Goal: Information Seeking & Learning: Learn about a topic

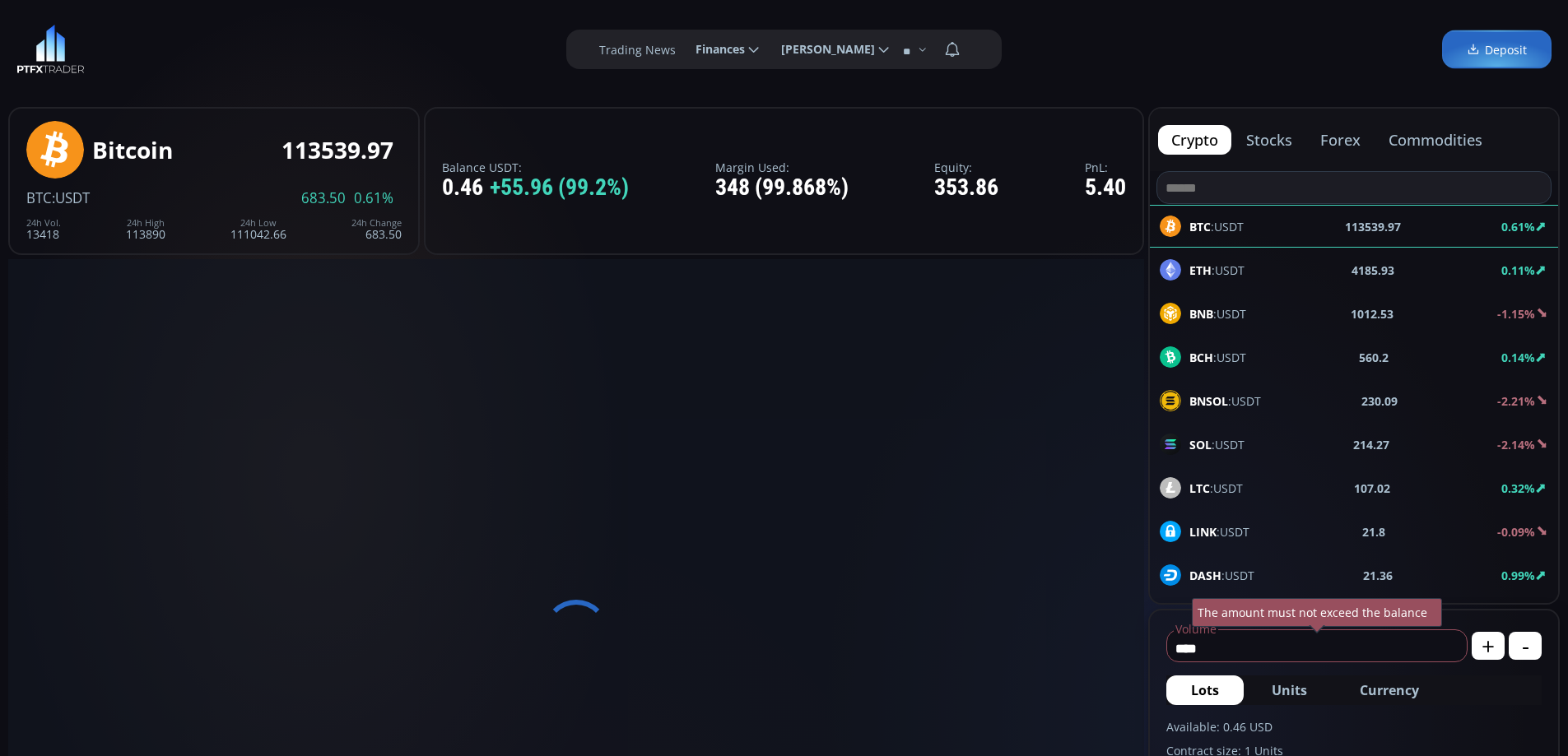
scroll to position [516, 0]
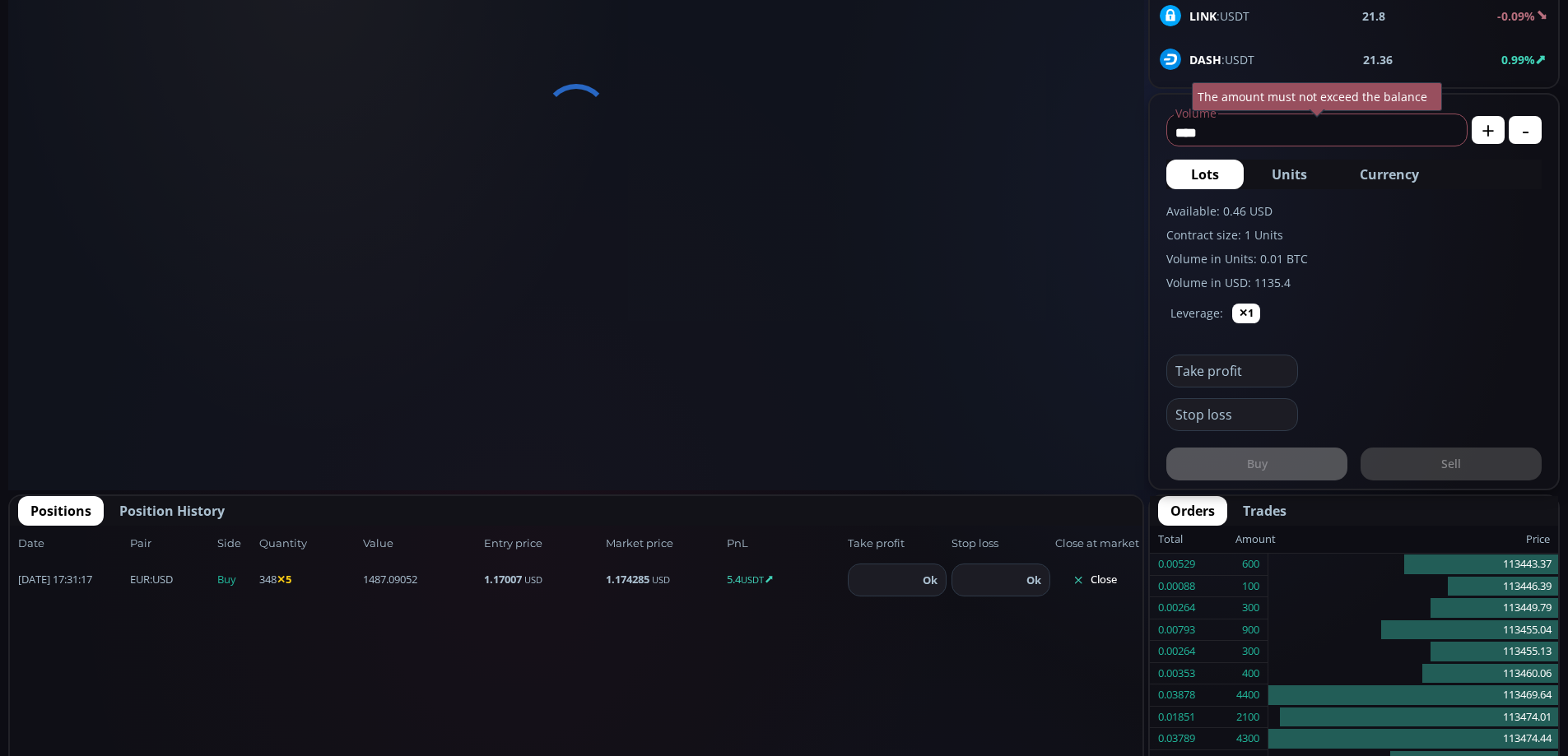
type input "********"
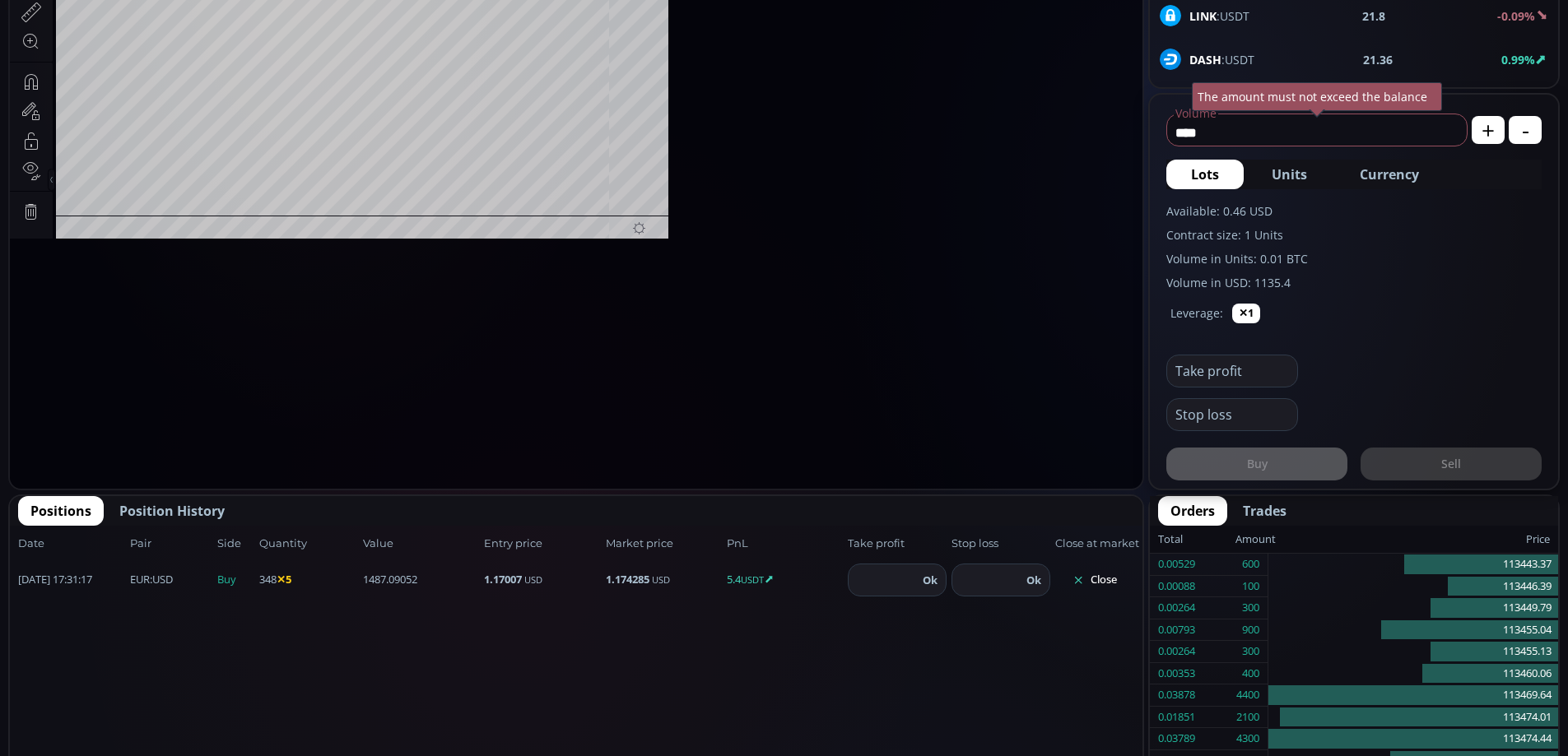
scroll to position [533, 0]
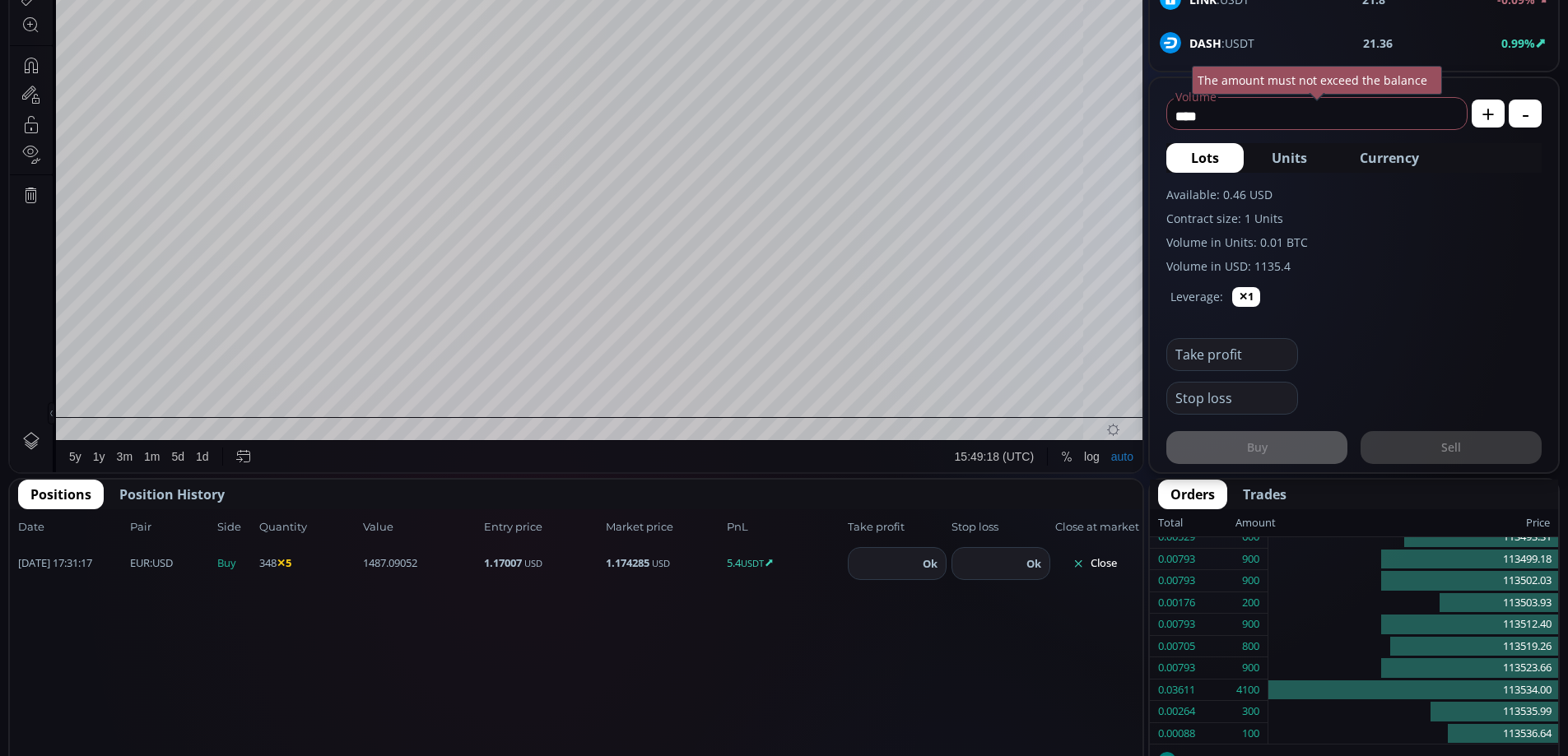
click at [1092, 569] on button "Close" at bounding box center [1095, 563] width 79 height 26
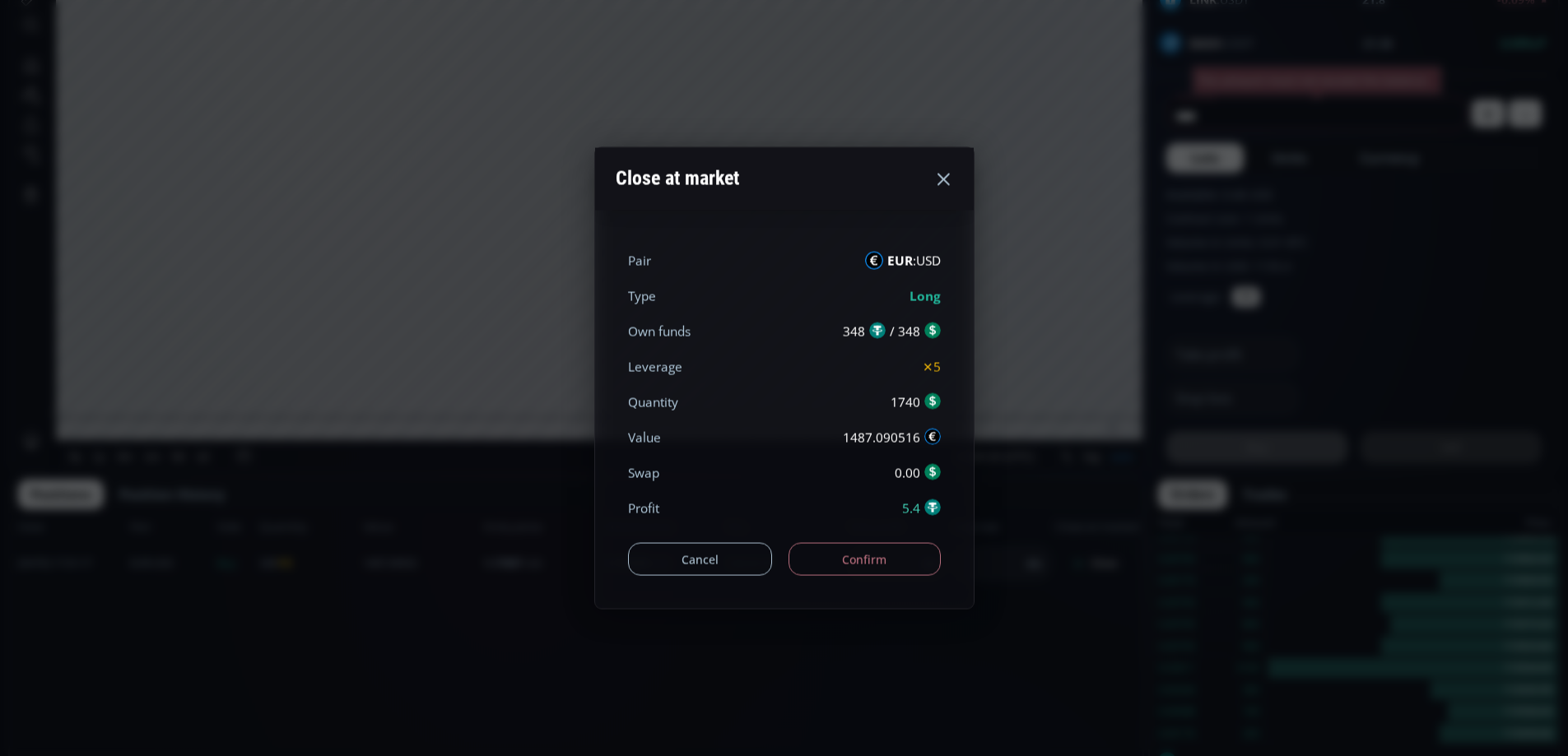
click at [843, 565] on button "Confirm" at bounding box center [864, 559] width 152 height 33
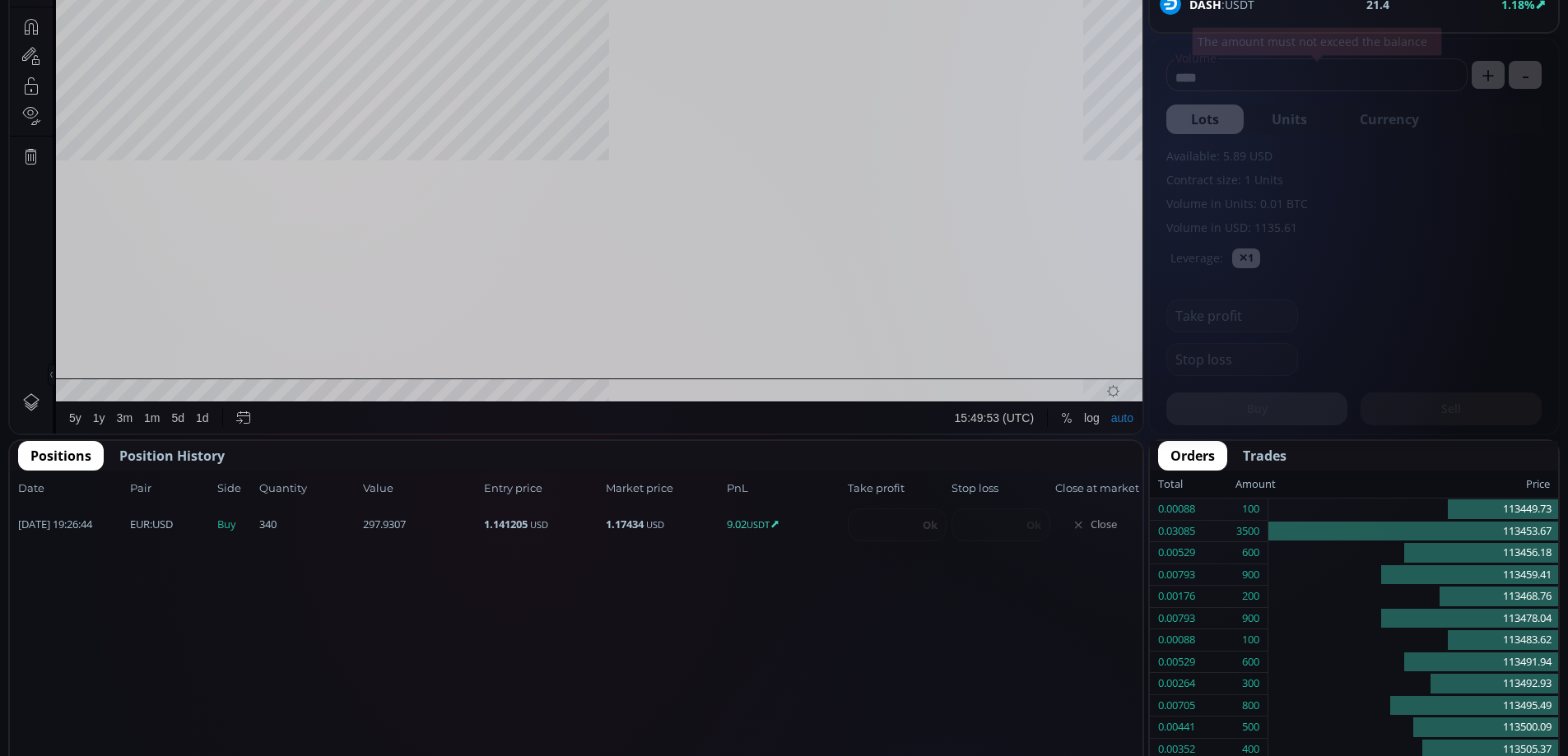
scroll to position [228, 0]
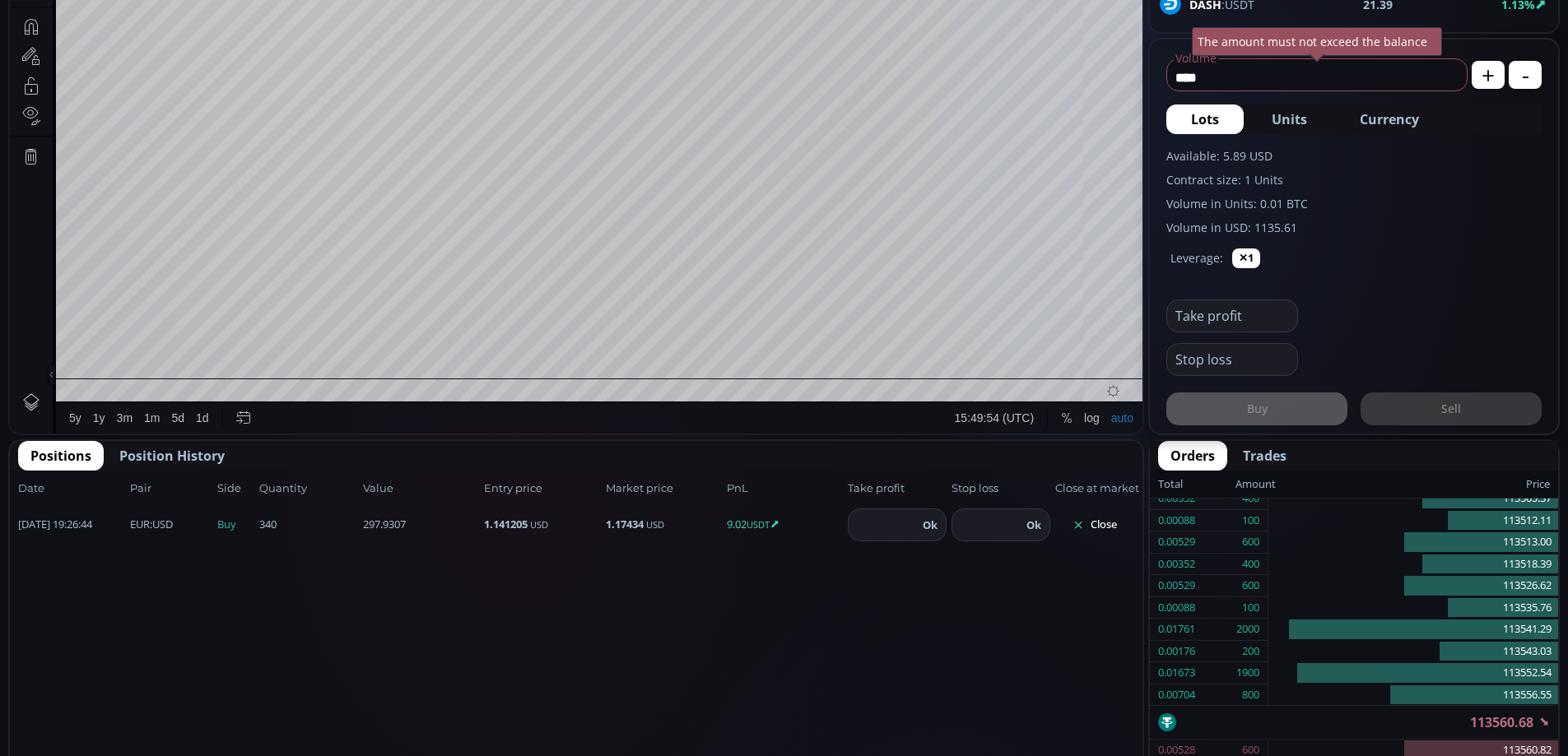
click at [1109, 520] on button "Close" at bounding box center [1095, 524] width 79 height 26
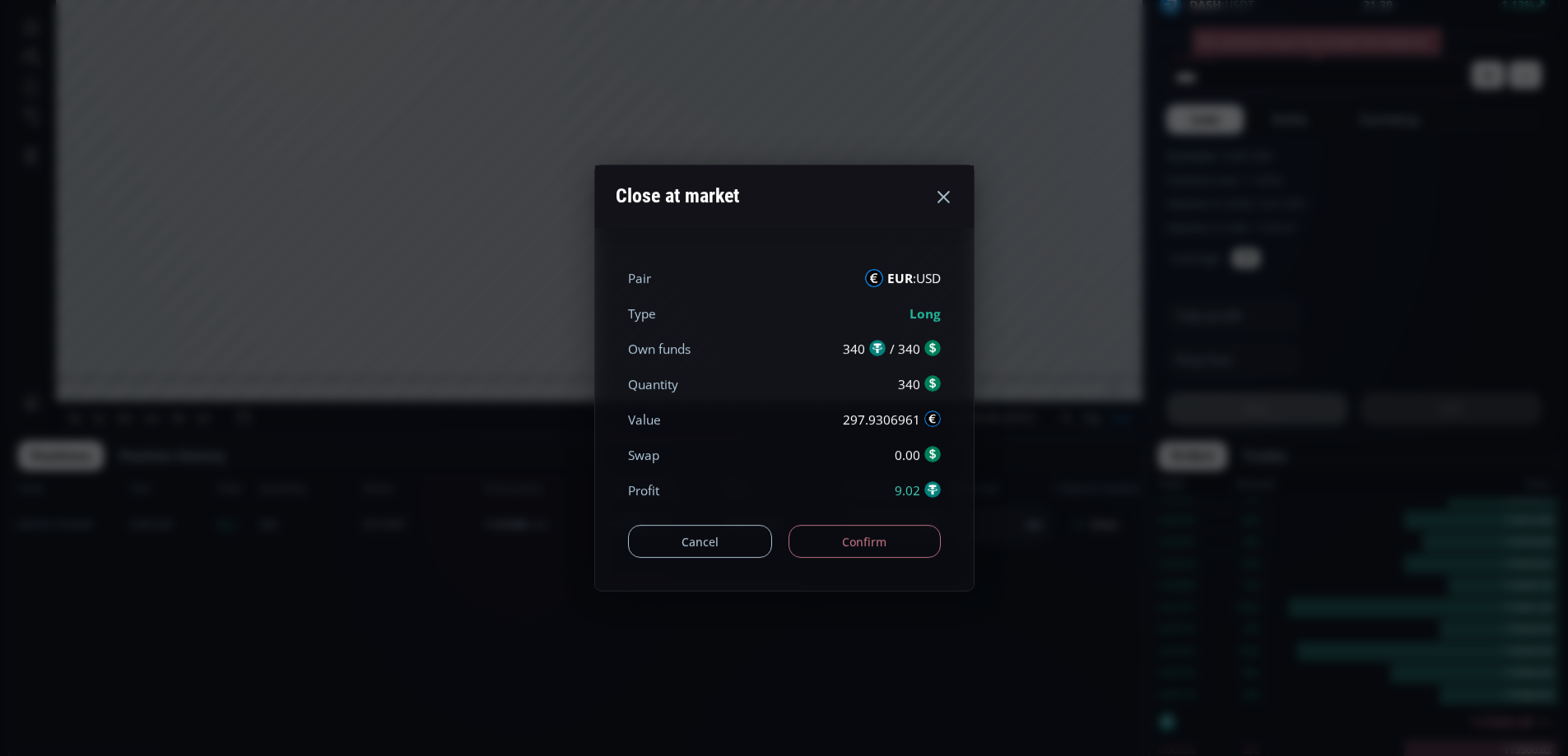
click at [869, 539] on button "Confirm" at bounding box center [864, 541] width 152 height 33
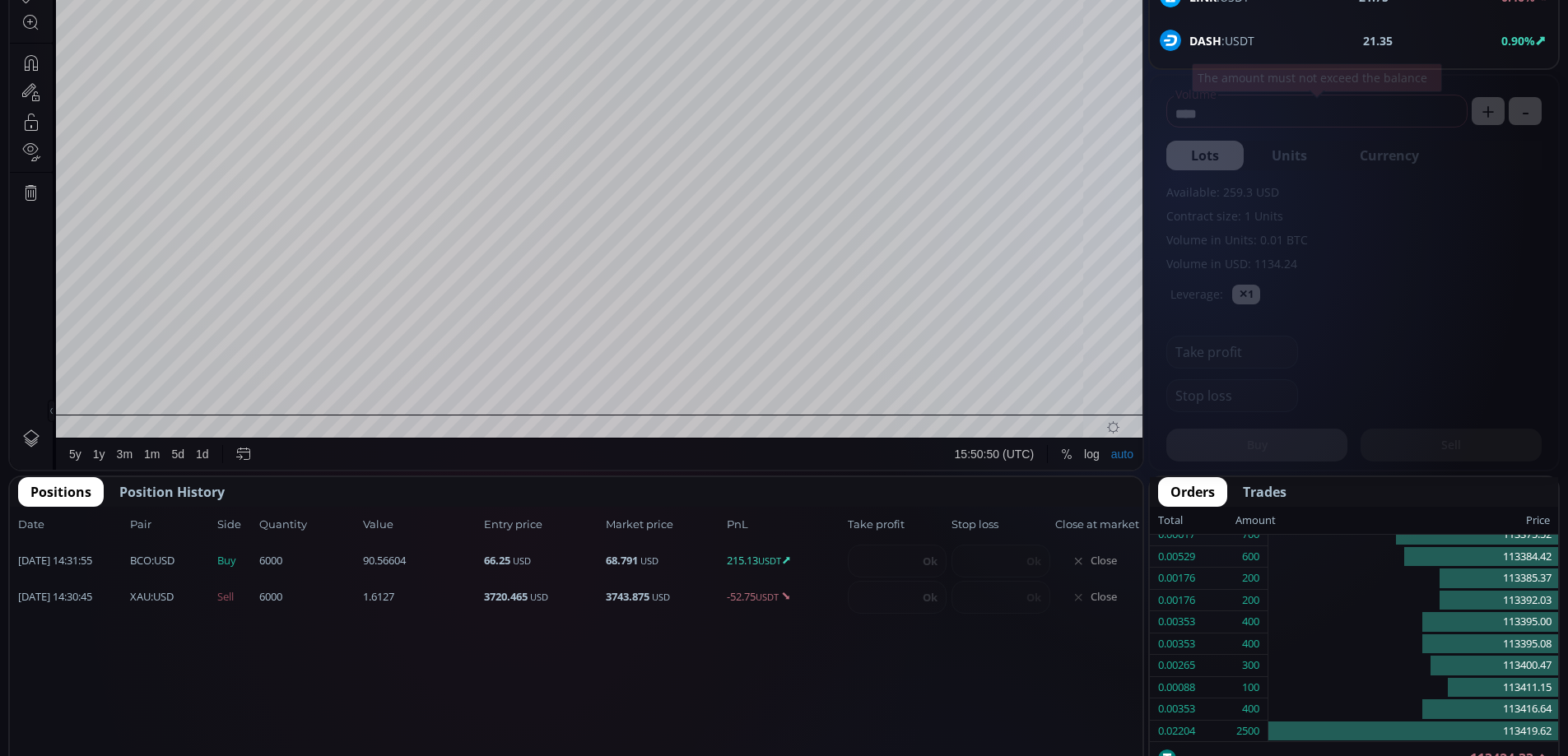
scroll to position [582, 0]
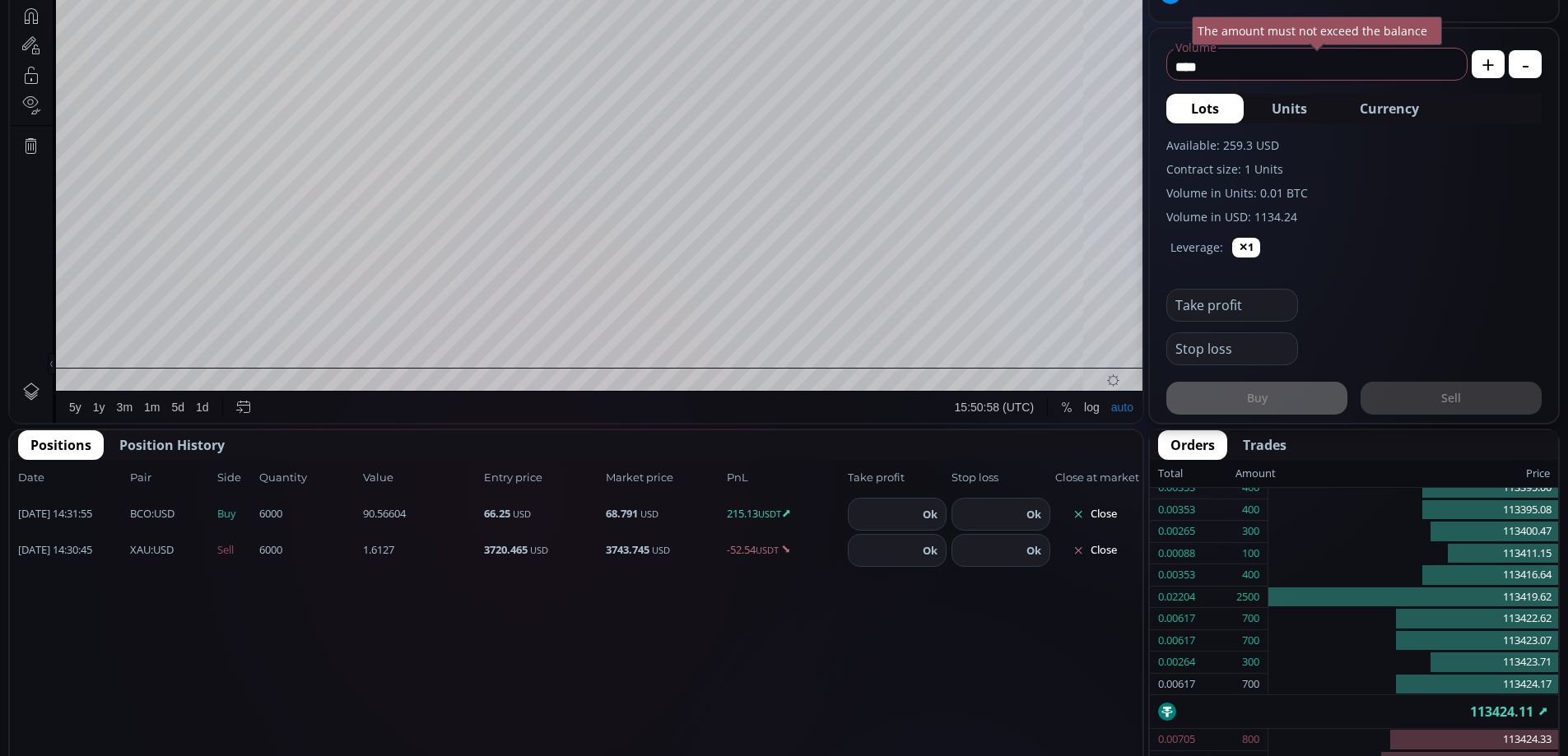
click at [1102, 510] on button "Close" at bounding box center [1095, 514] width 79 height 26
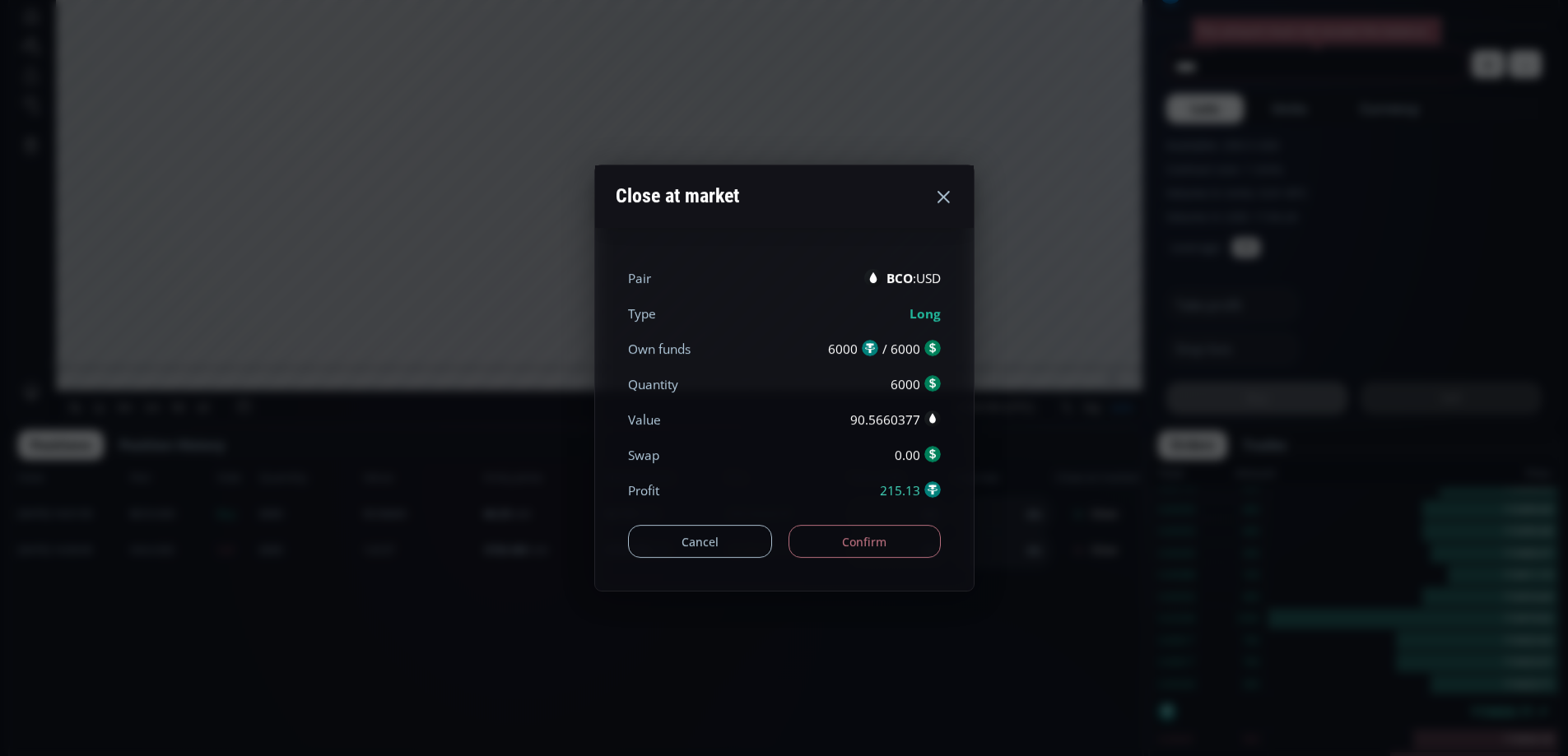
click at [909, 544] on button "Confirm" at bounding box center [864, 541] width 152 height 33
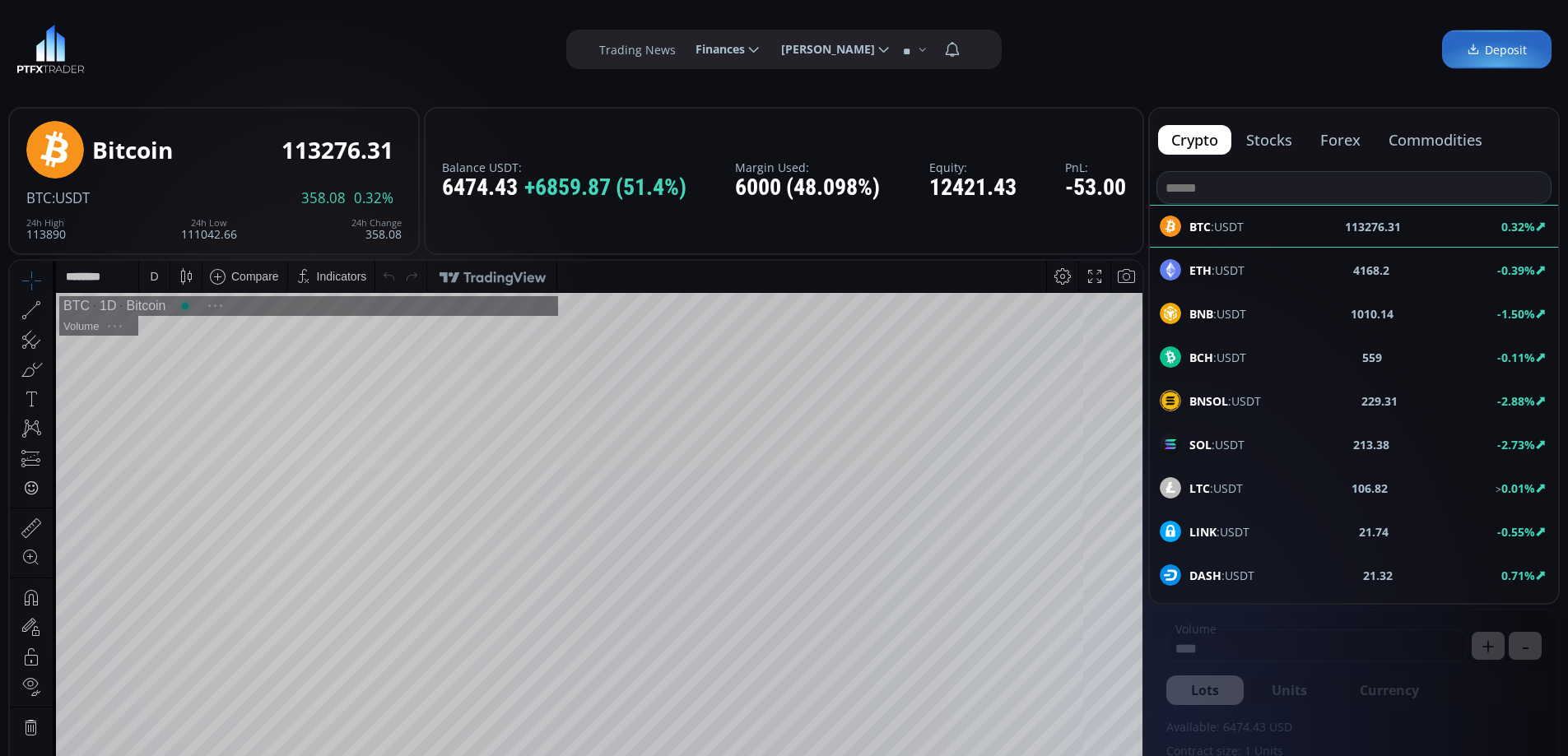
scroll to position [228, 0]
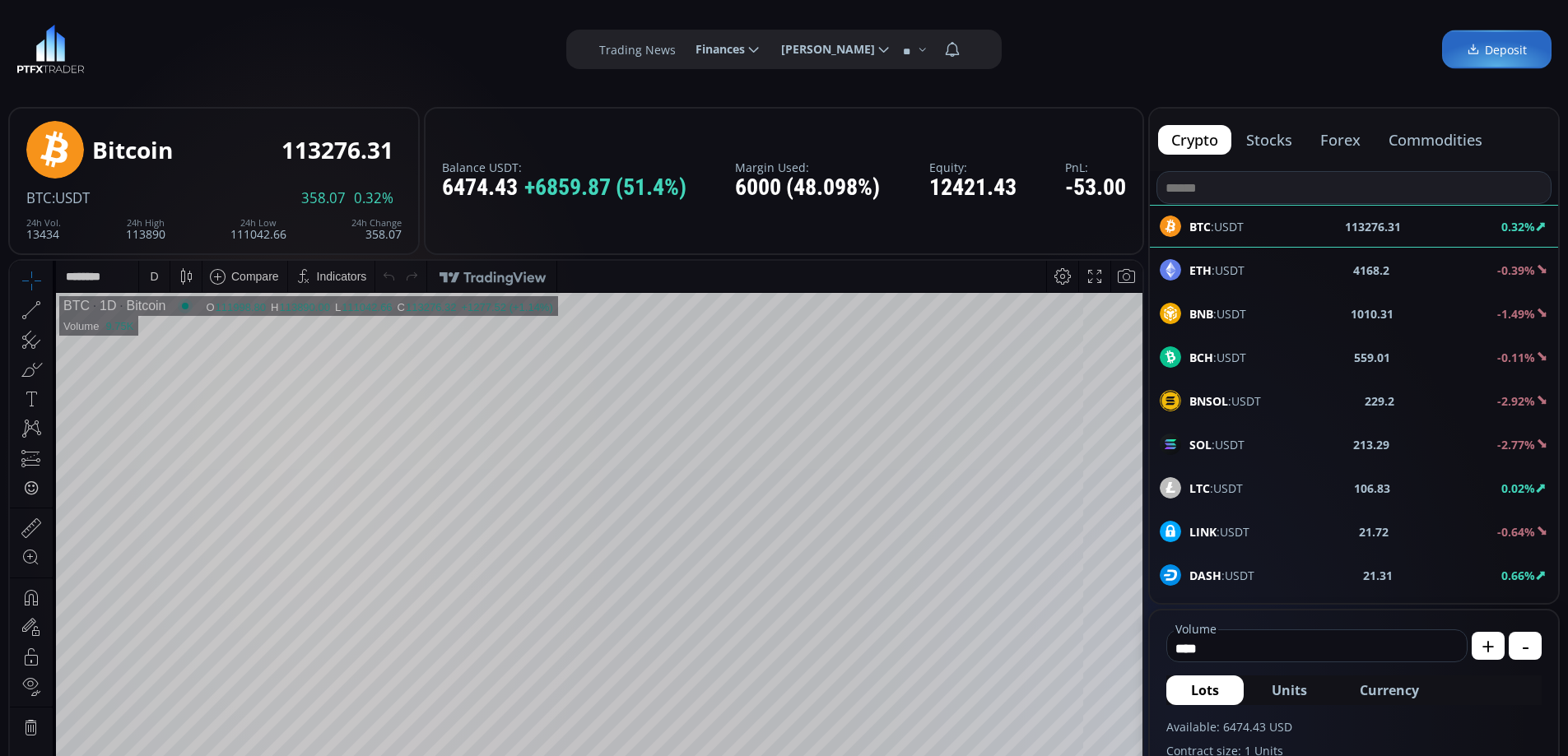
click at [1277, 140] on button "stocks" at bounding box center [1269, 139] width 72 height 30
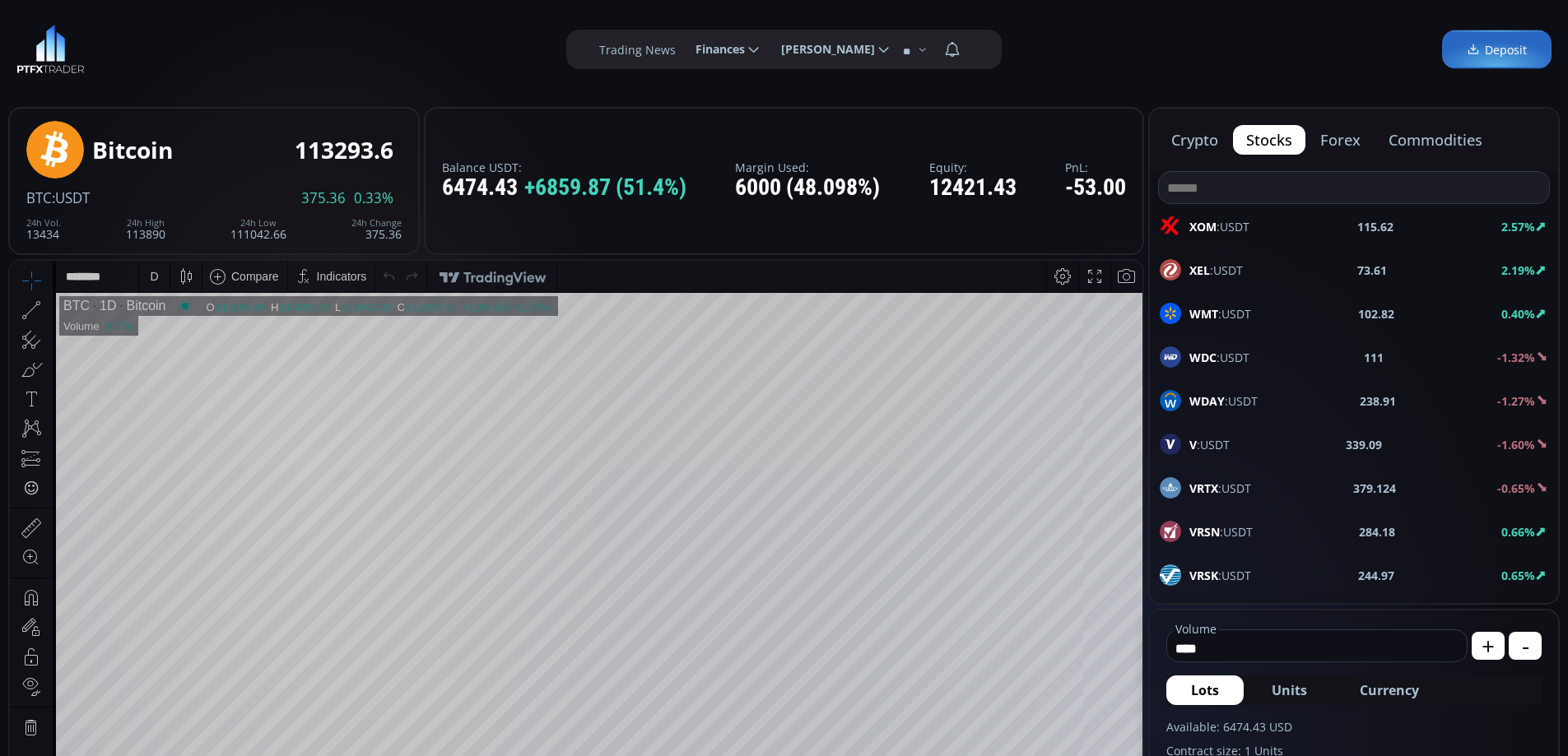
click at [1219, 444] on span "V :USDT" at bounding box center [1209, 444] width 40 height 17
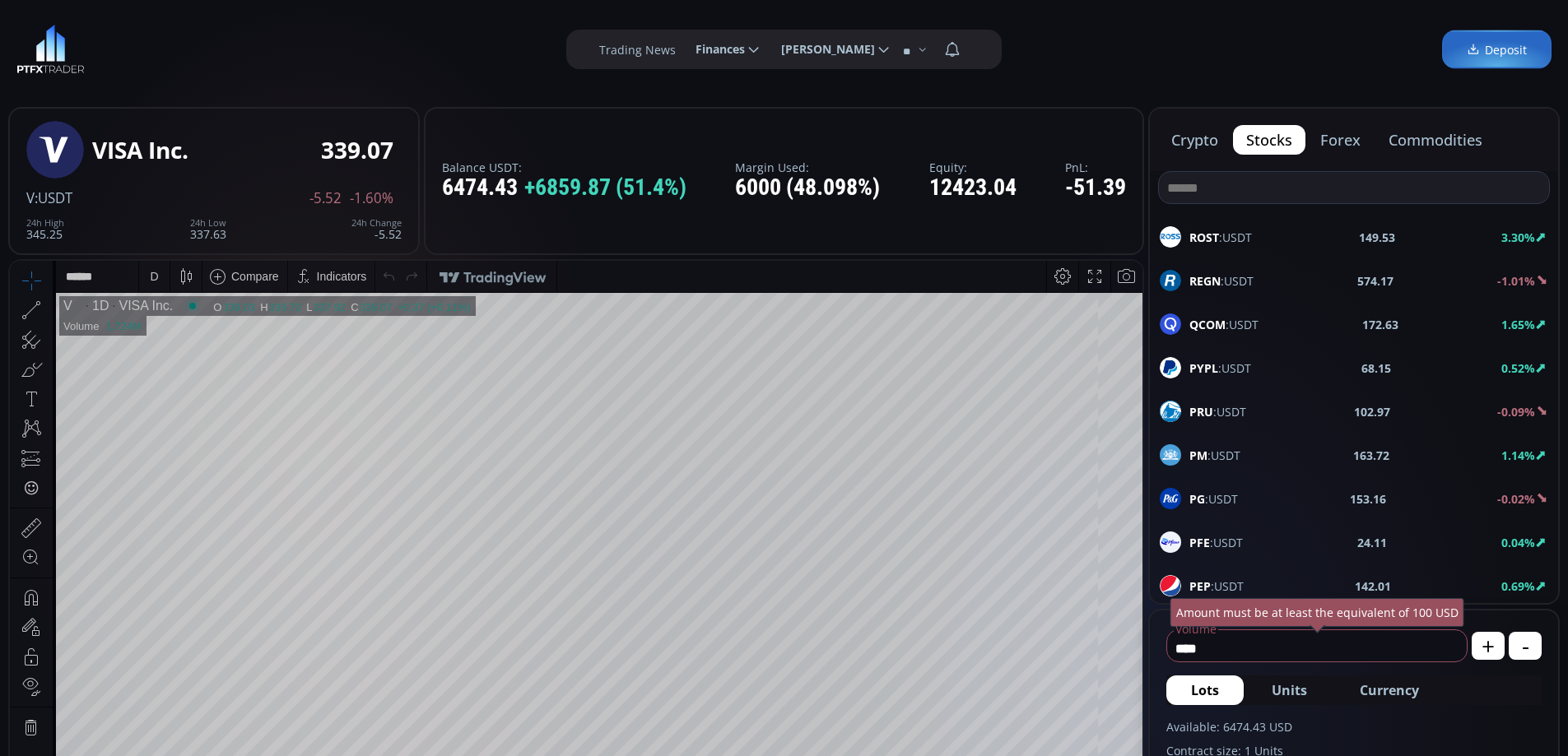
scroll to position [1317, 0]
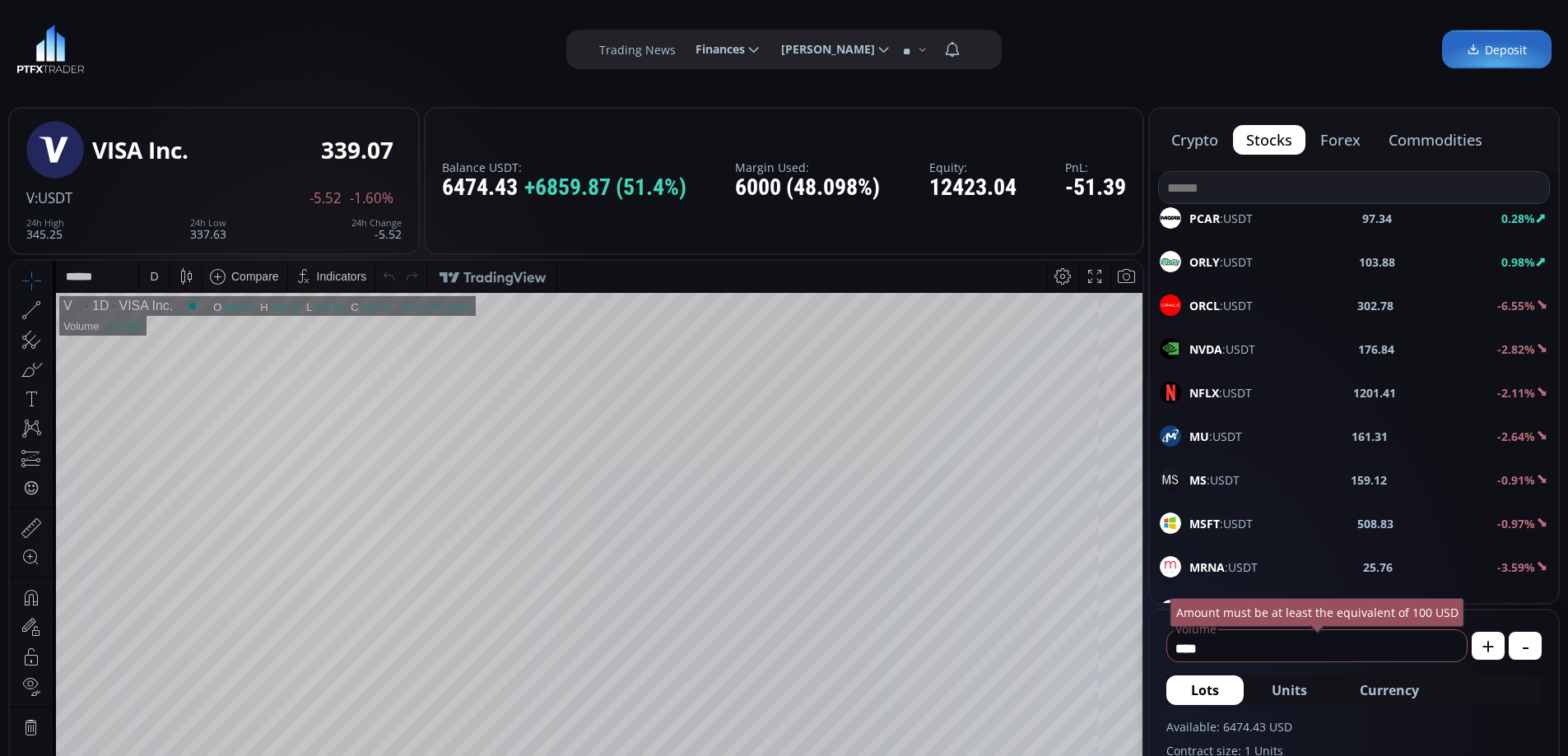
click at [1240, 388] on span "NFLX :USDT" at bounding box center [1221, 392] width 63 height 17
click at [1237, 347] on span "NVDA :USDT" at bounding box center [1222, 349] width 65 height 17
click at [158, 279] on div "D" at bounding box center [154, 276] width 14 height 31
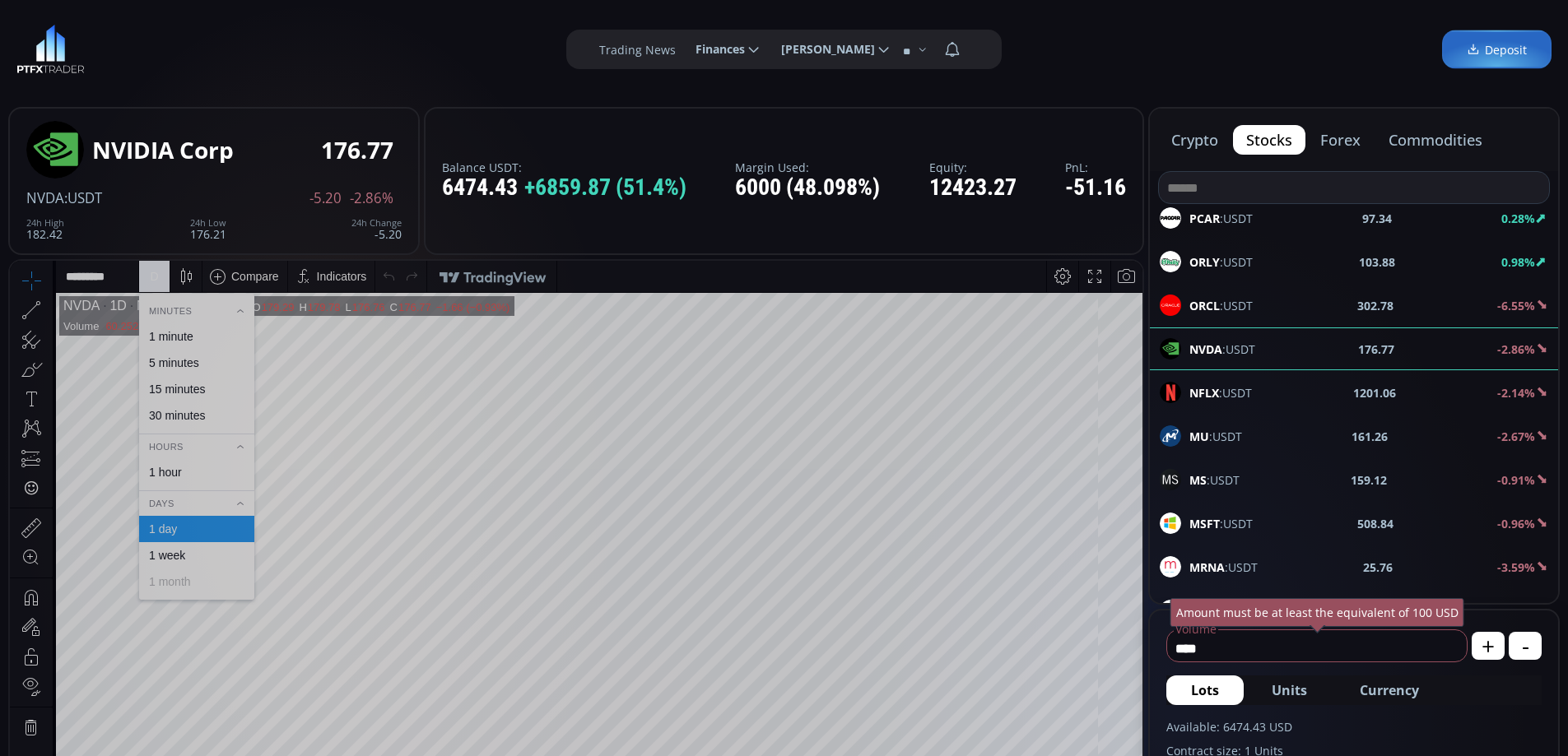
click at [174, 471] on div "1 hour" at bounding box center [165, 471] width 33 height 13
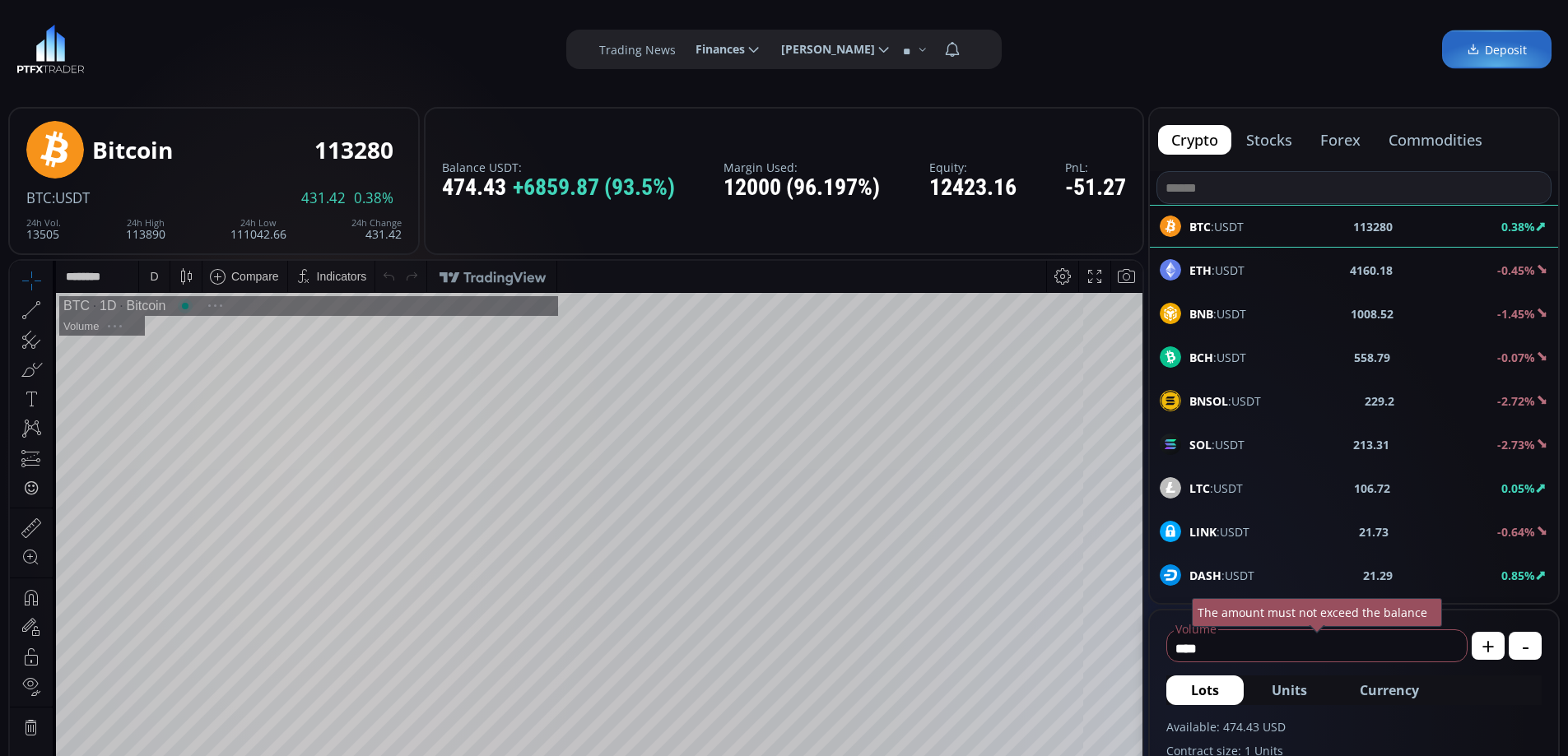
scroll to position [228, 0]
click at [1272, 136] on button "stocks" at bounding box center [1269, 139] width 72 height 30
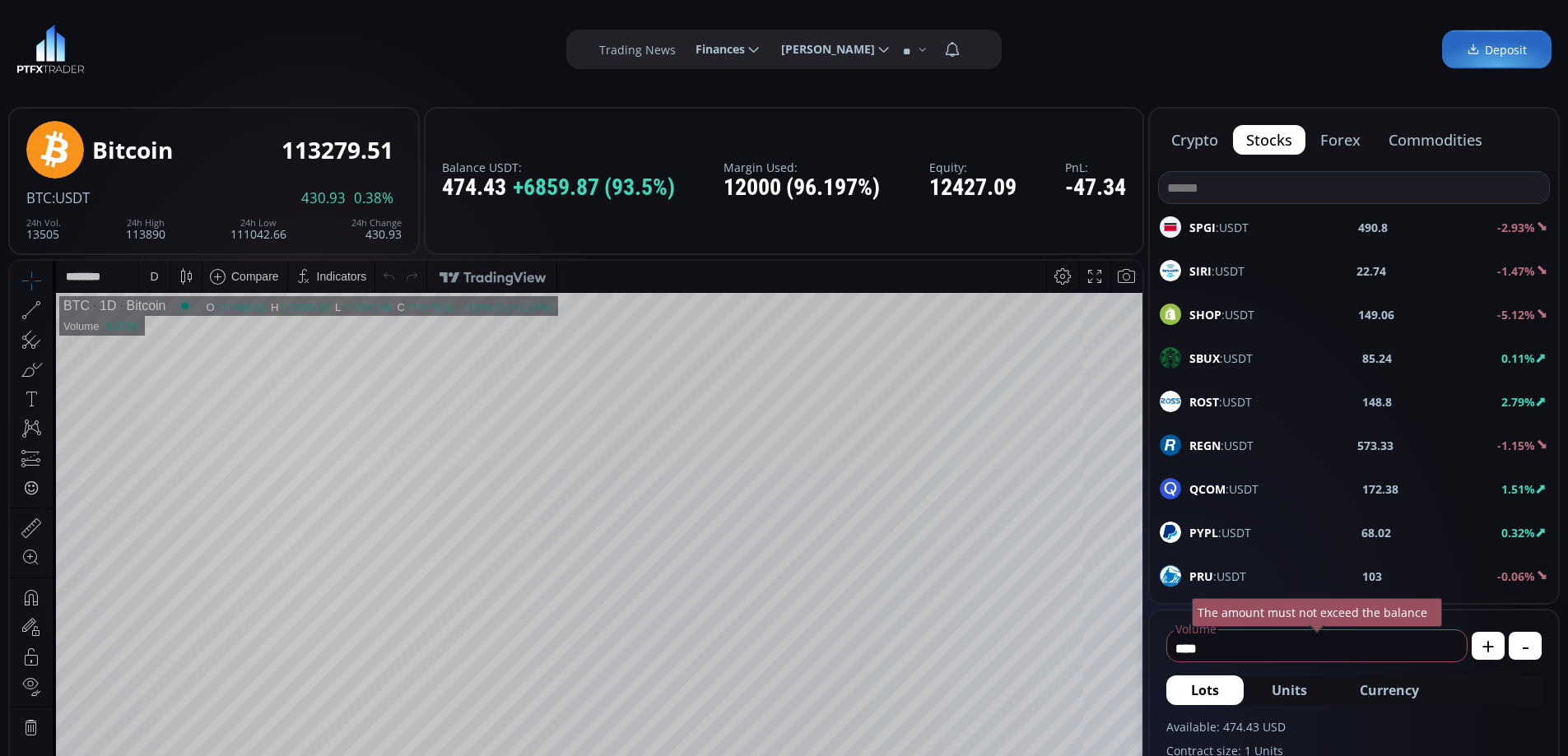
scroll to position [1152, 0]
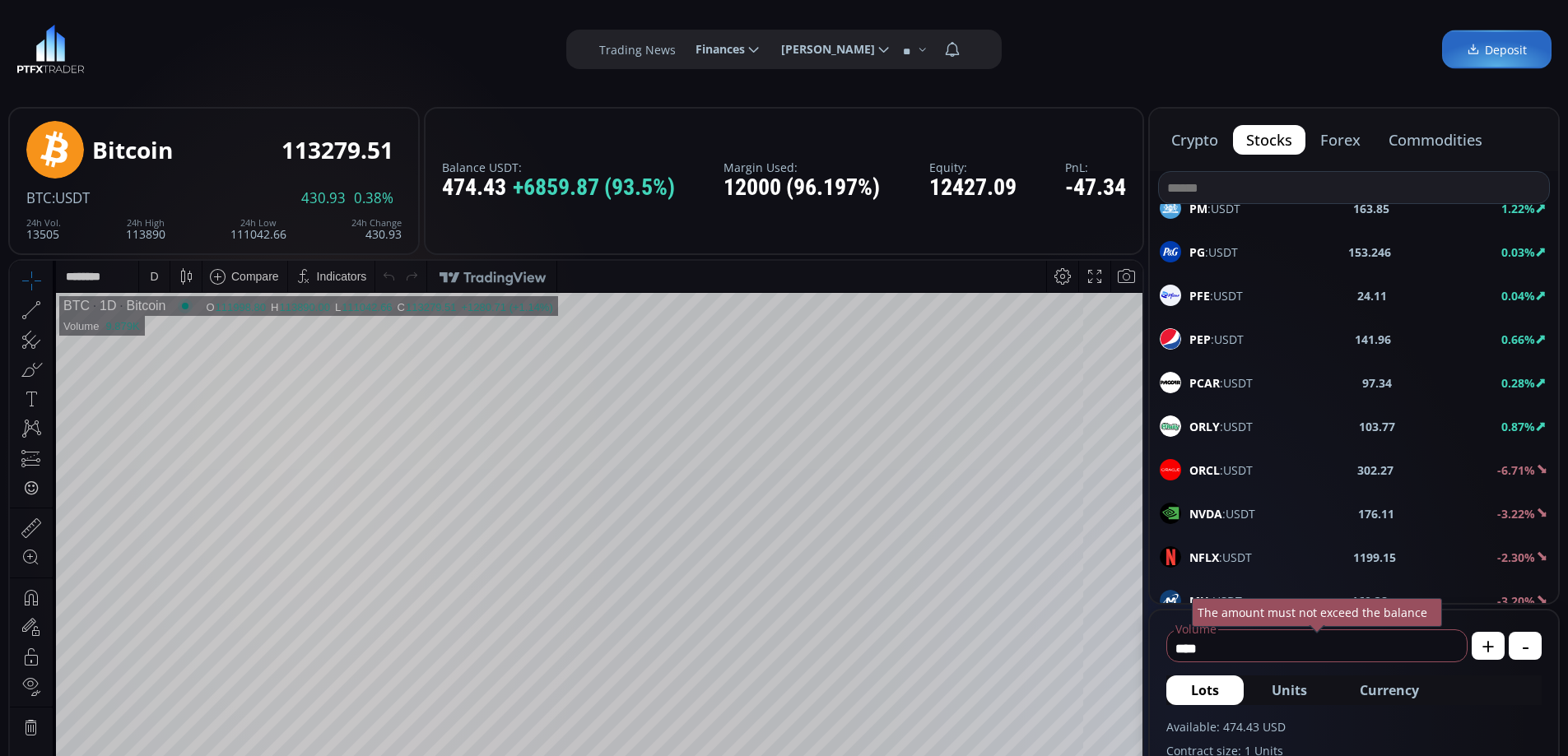
click at [1229, 516] on span "NVDA :USDT" at bounding box center [1222, 514] width 65 height 17
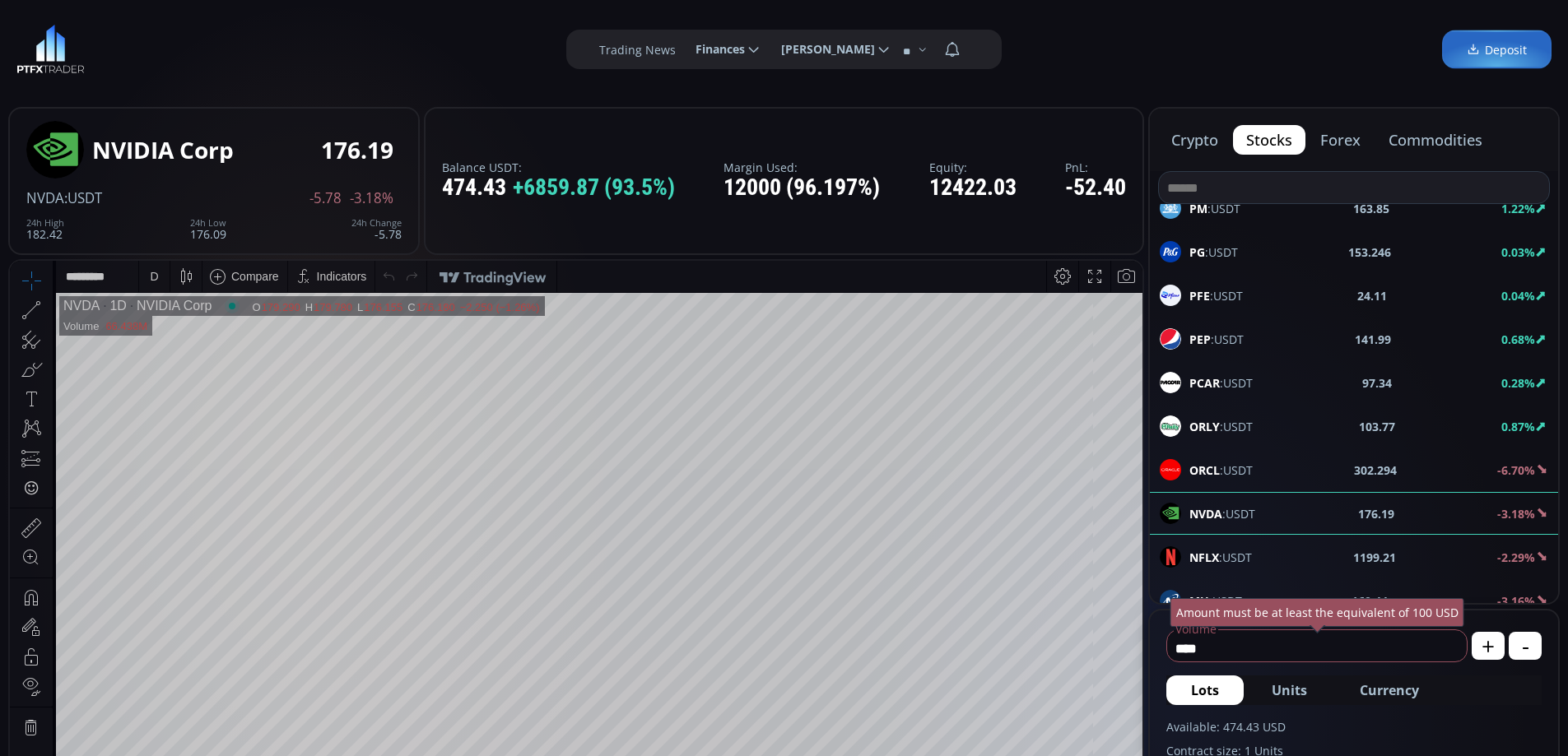
click at [151, 276] on div "D" at bounding box center [154, 276] width 8 height 13
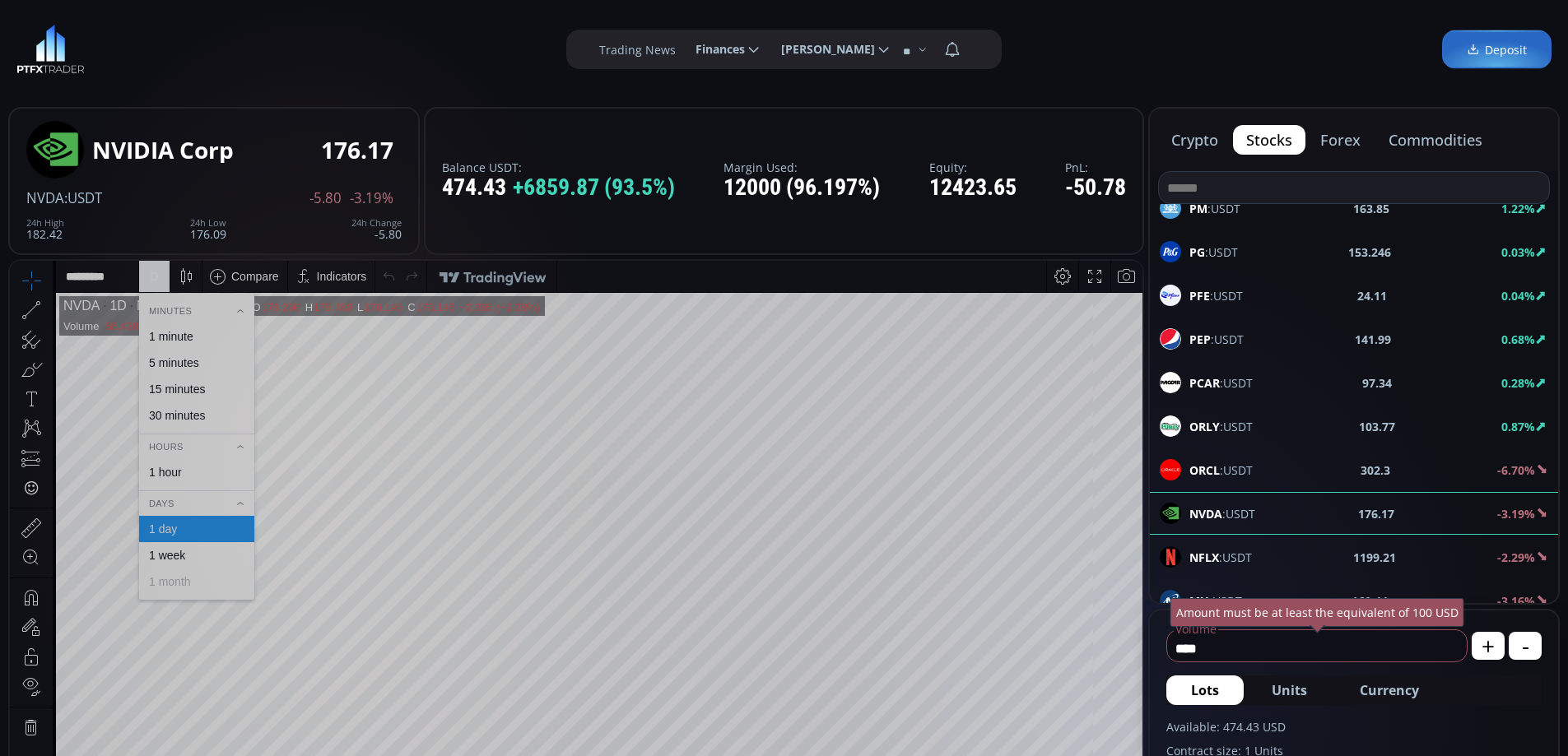
click at [184, 480] on div "1 hour" at bounding box center [197, 471] width 116 height 26
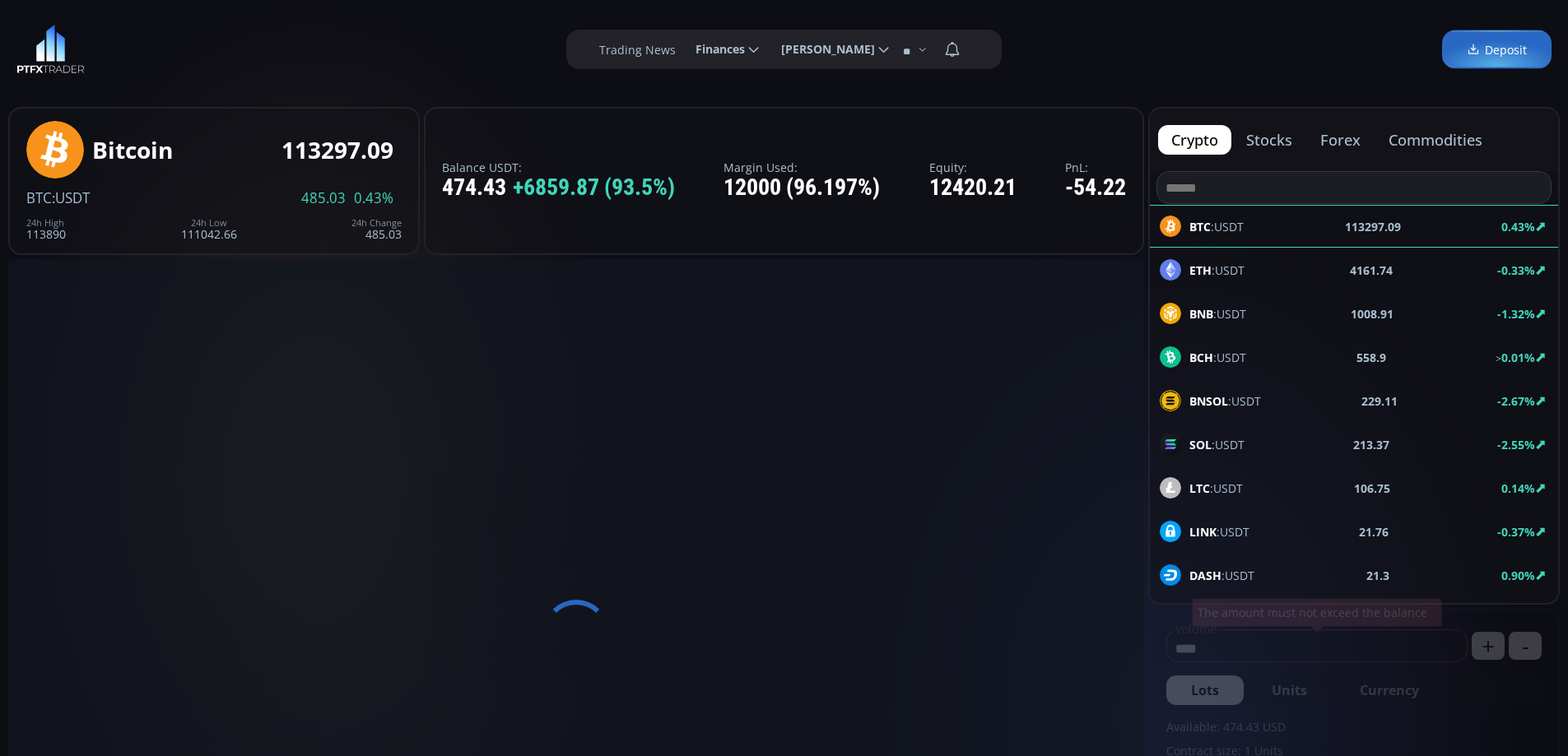
click at [1350, 143] on button "forex" at bounding box center [1340, 139] width 66 height 30
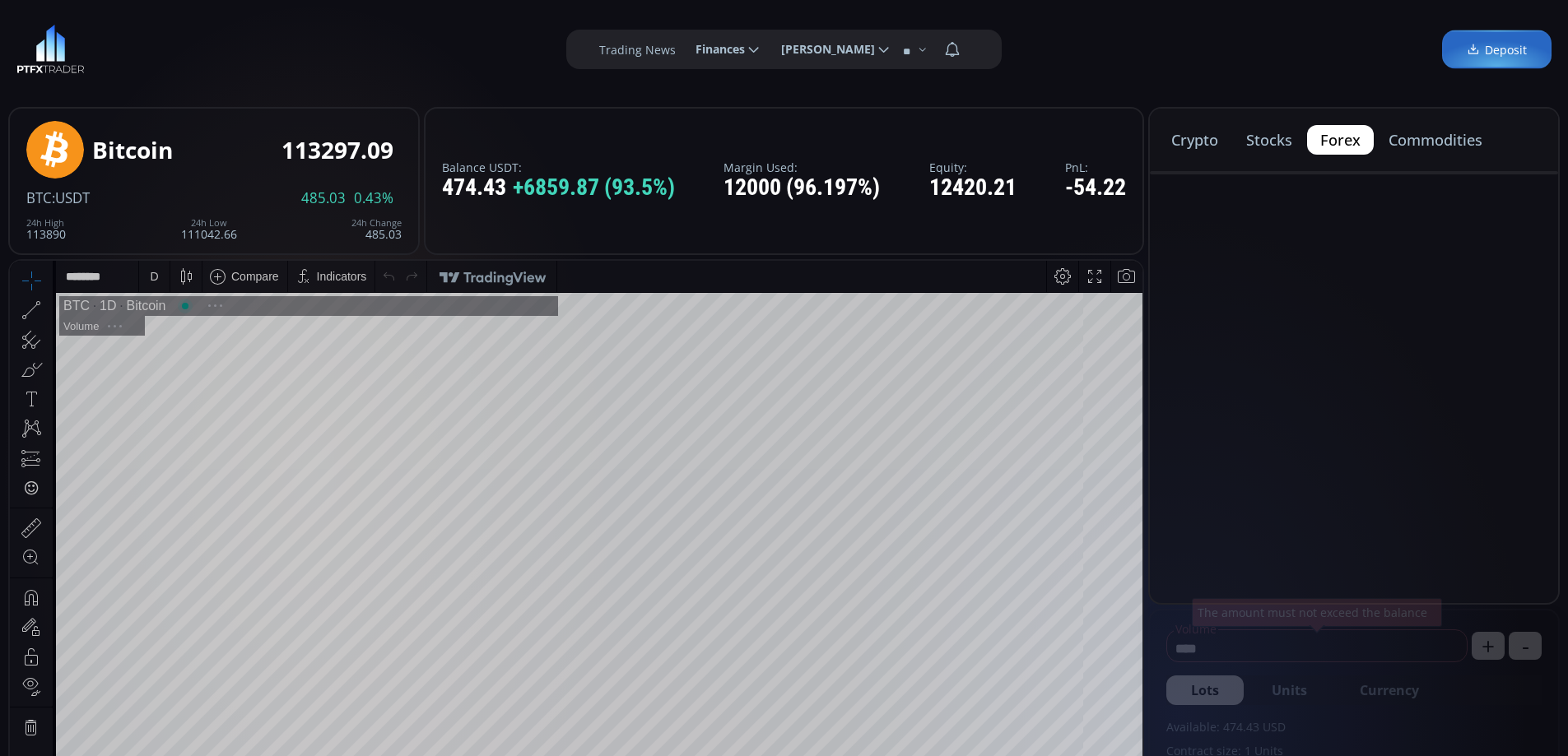
scroll to position [228, 0]
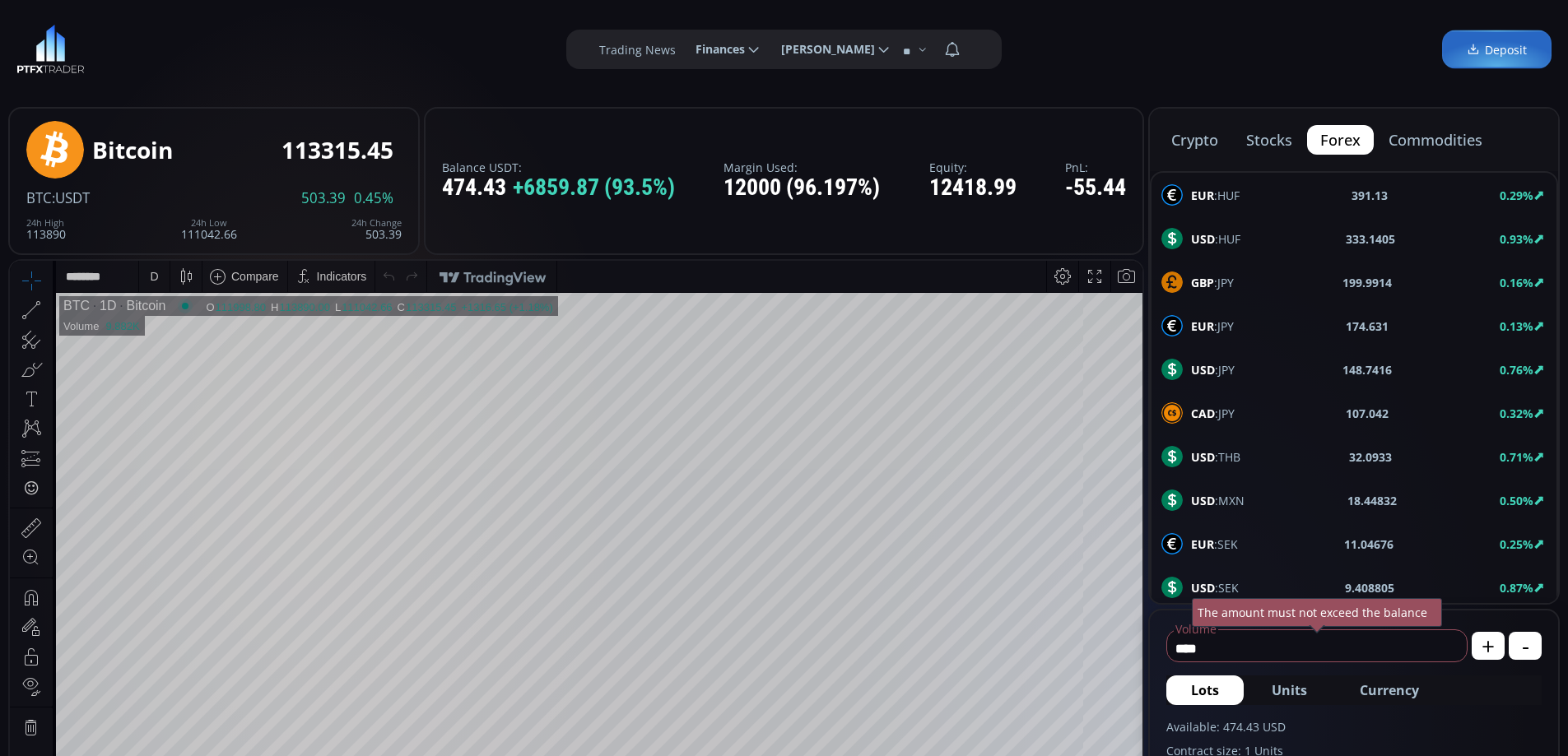
drag, startPoint x: 1205, startPoint y: 369, endPoint x: 1306, endPoint y: 381, distance: 101.7
click at [1206, 368] on b "USD" at bounding box center [1203, 370] width 24 height 15
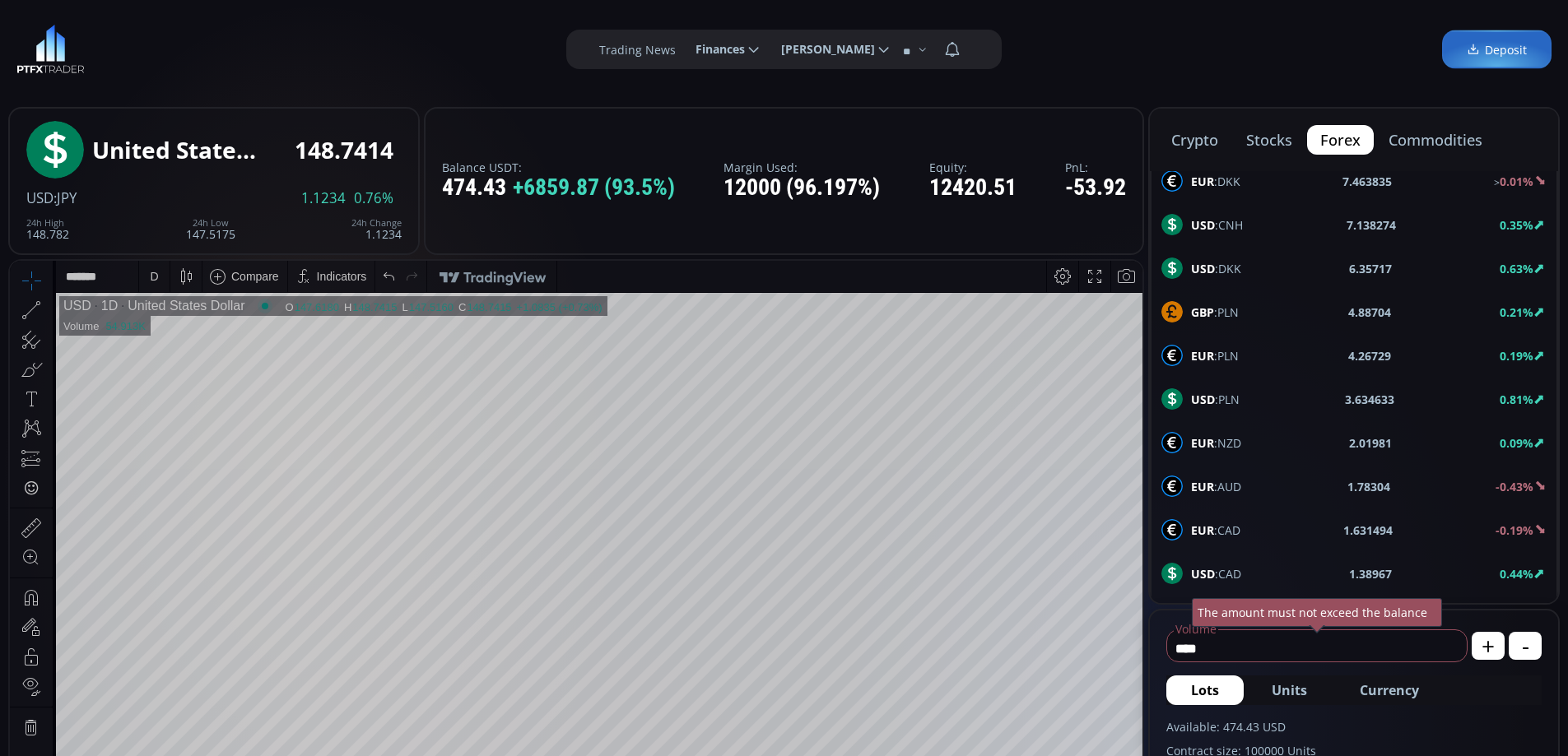
scroll to position [880, 0]
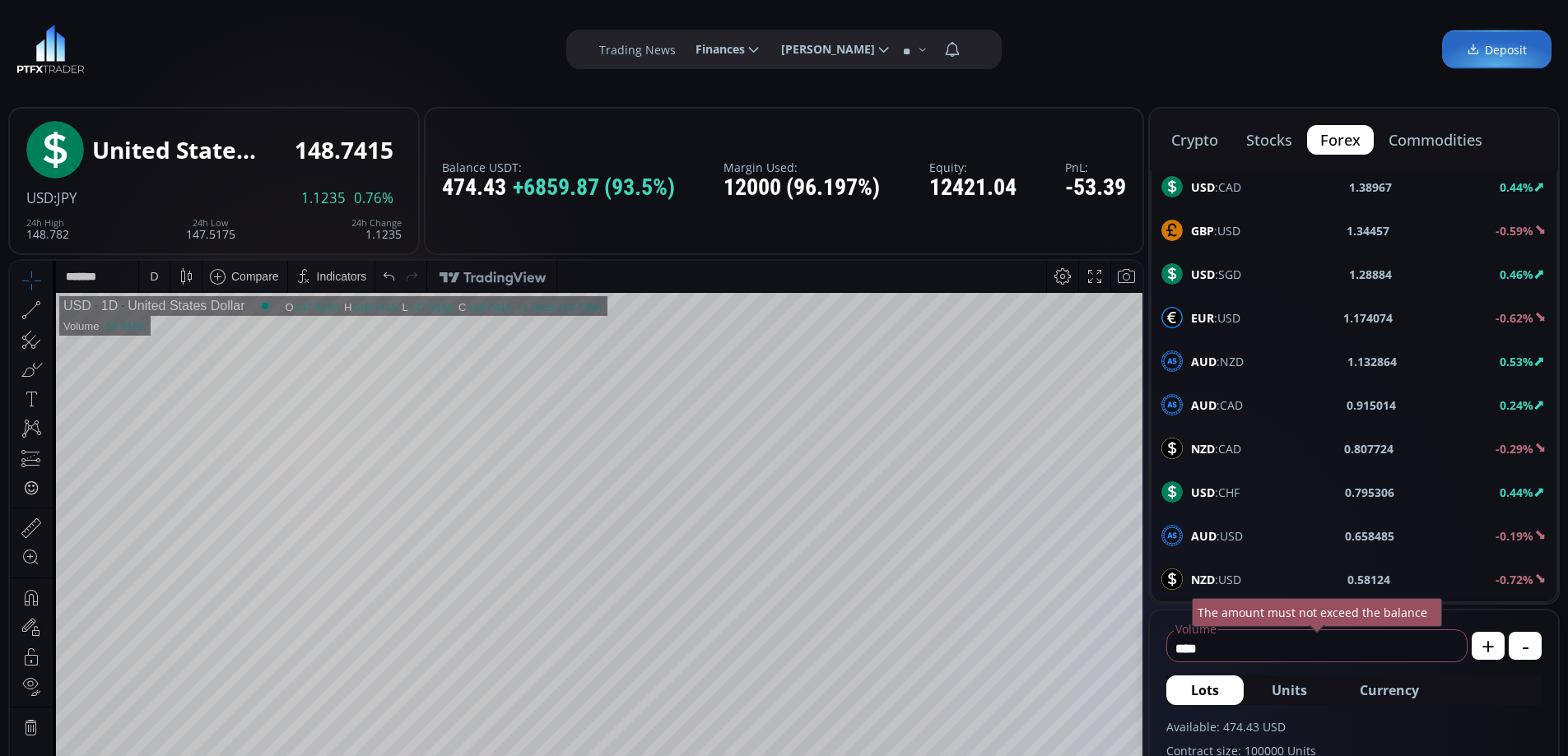
click at [1222, 230] on span "GBP :USD" at bounding box center [1215, 230] width 49 height 17
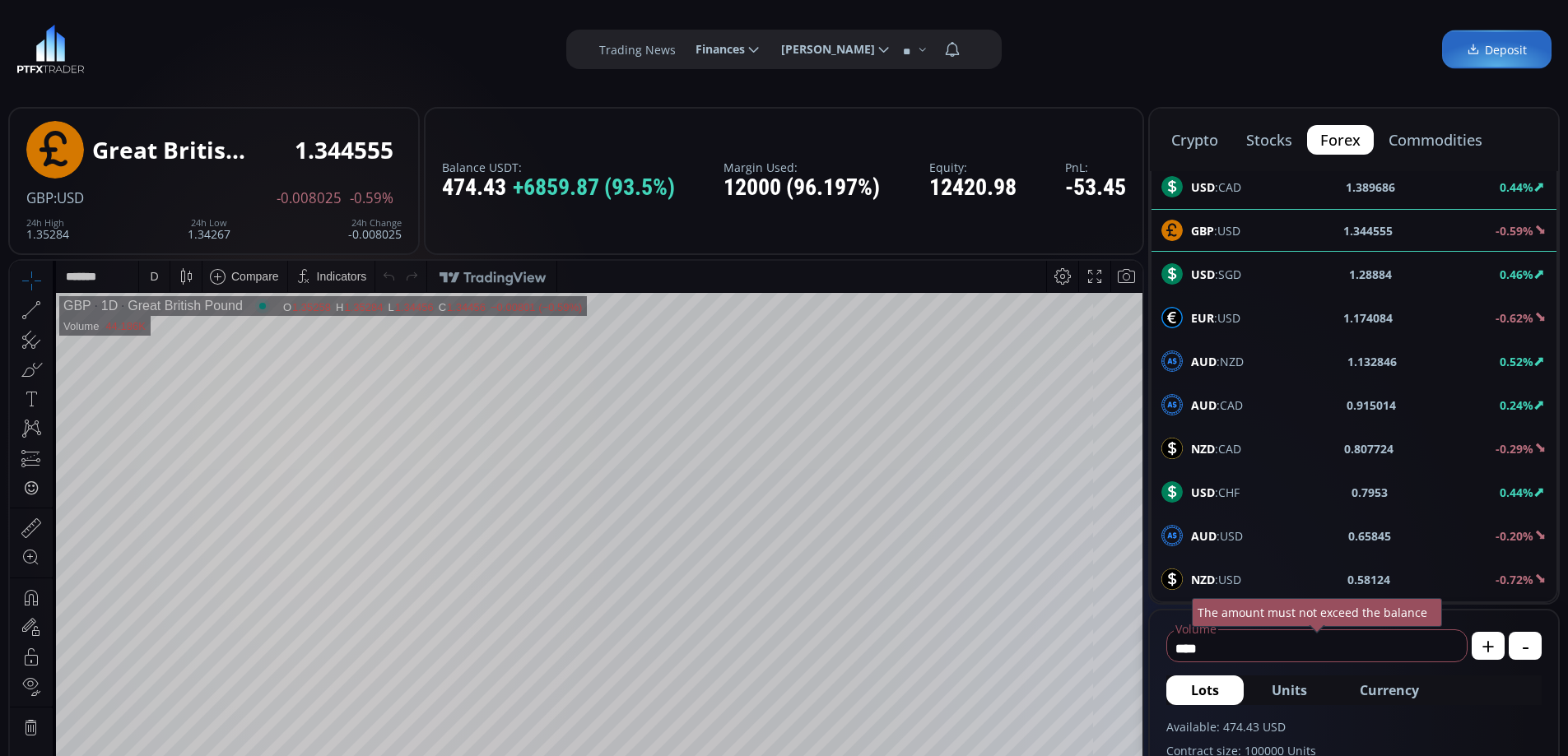
click at [159, 274] on div "D" at bounding box center [154, 276] width 14 height 31
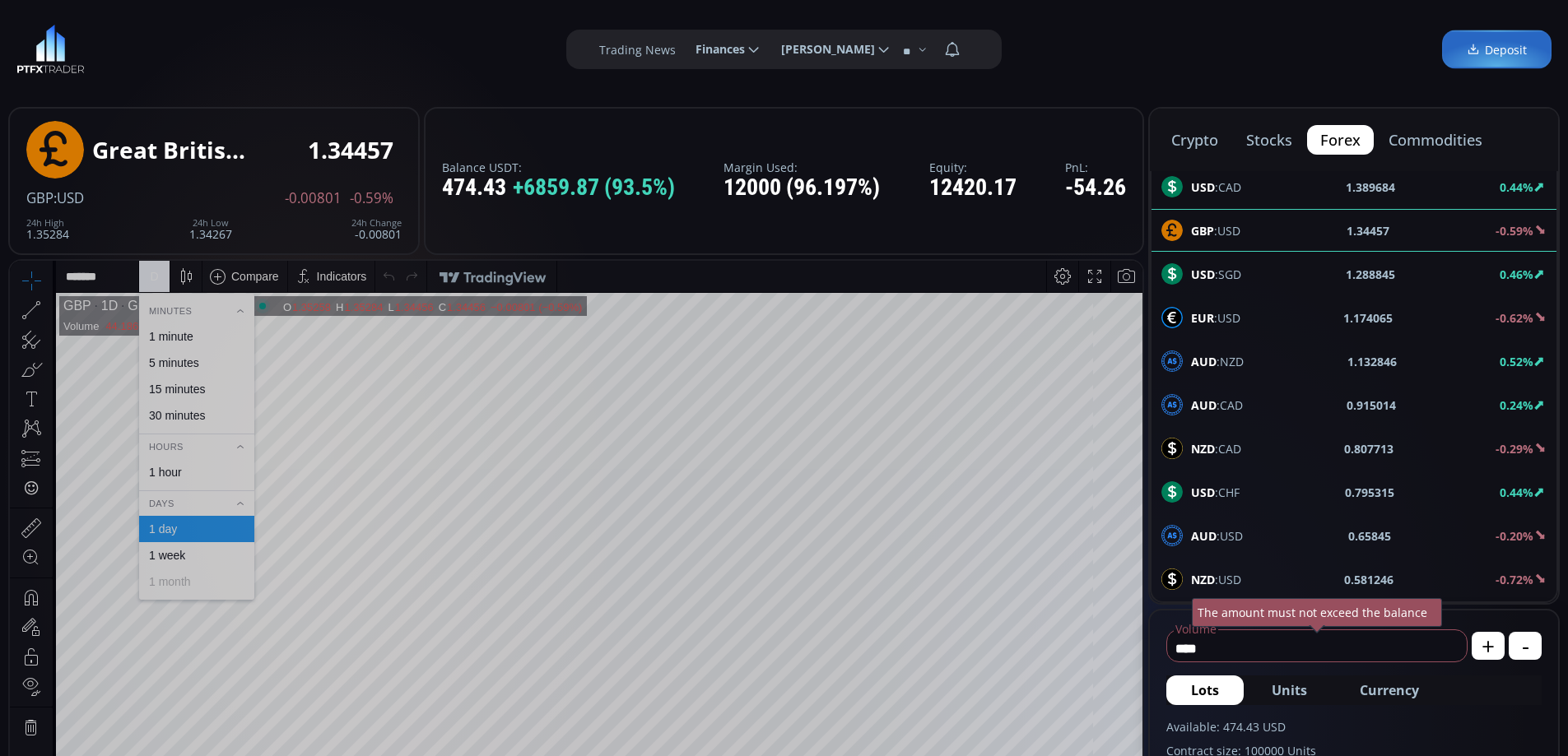
click at [170, 469] on div "1 hour" at bounding box center [165, 471] width 33 height 13
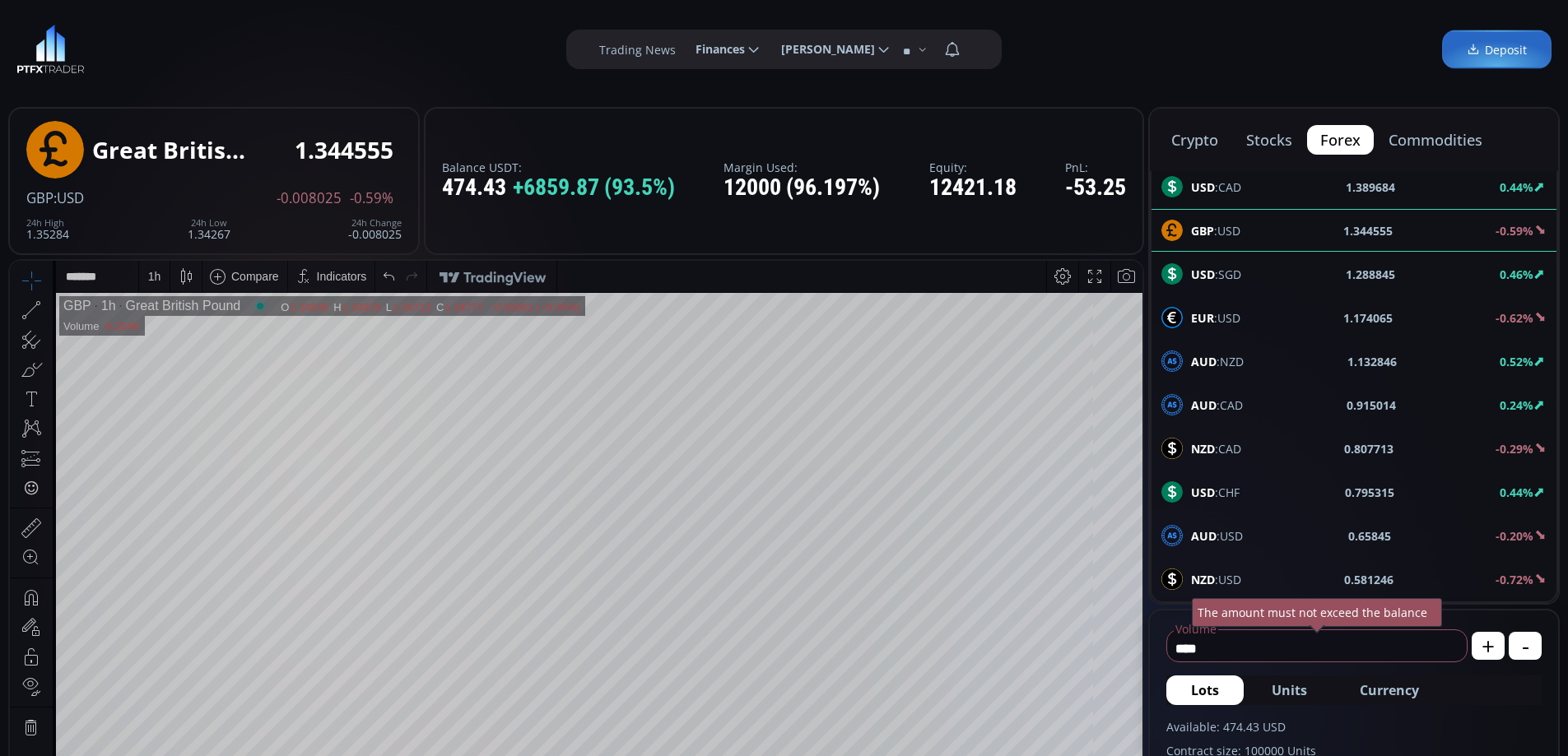
click at [909, 274] on div "Date Range 5y 1y 3m 1m 5d 1d 16:03:06 (UTC) log auto GBP 1h Great British Pound…" at bounding box center [576, 633] width 1133 height 744
click at [1234, 314] on span "EUR :USD" at bounding box center [1215, 318] width 49 height 17
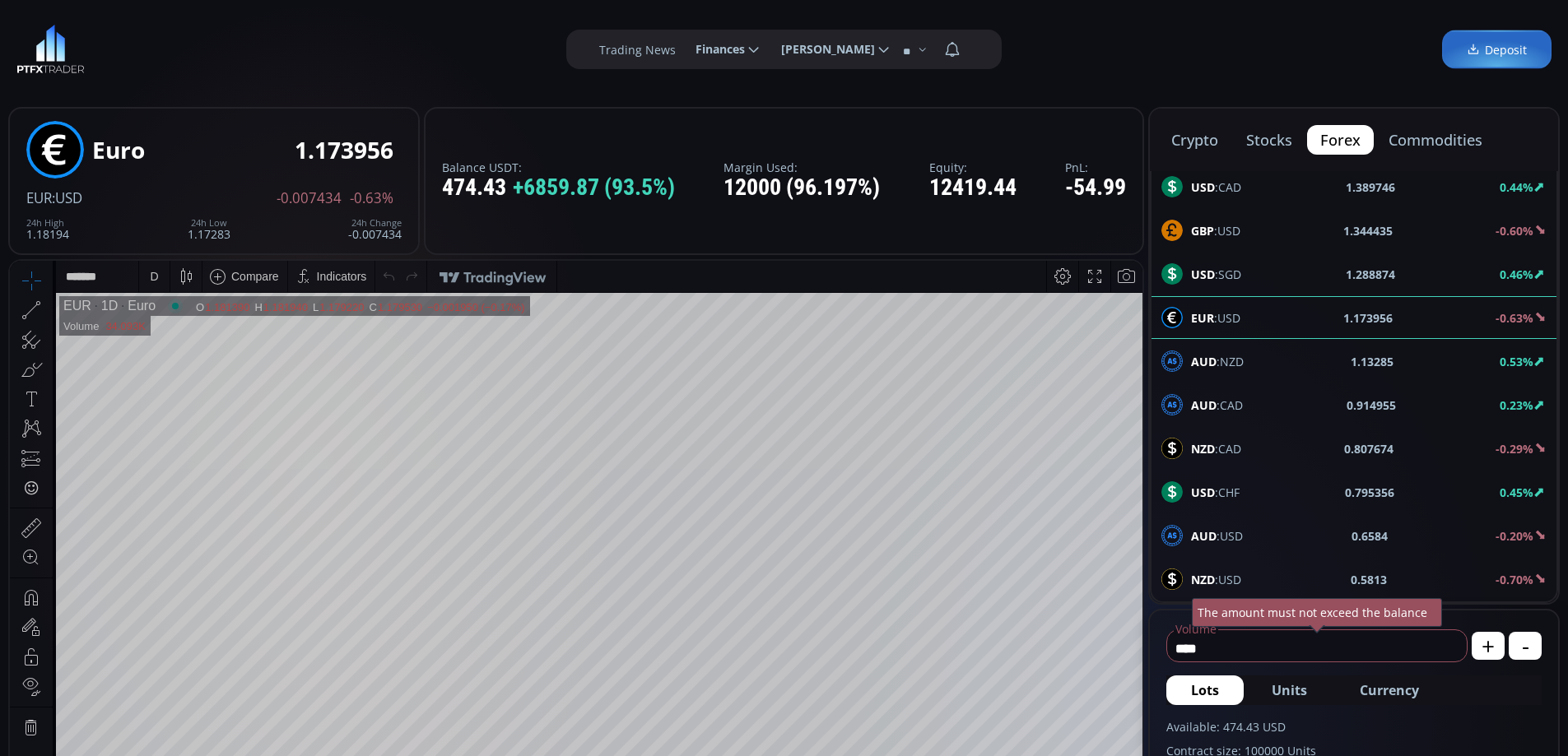
click at [156, 279] on div "D" at bounding box center [154, 276] width 8 height 13
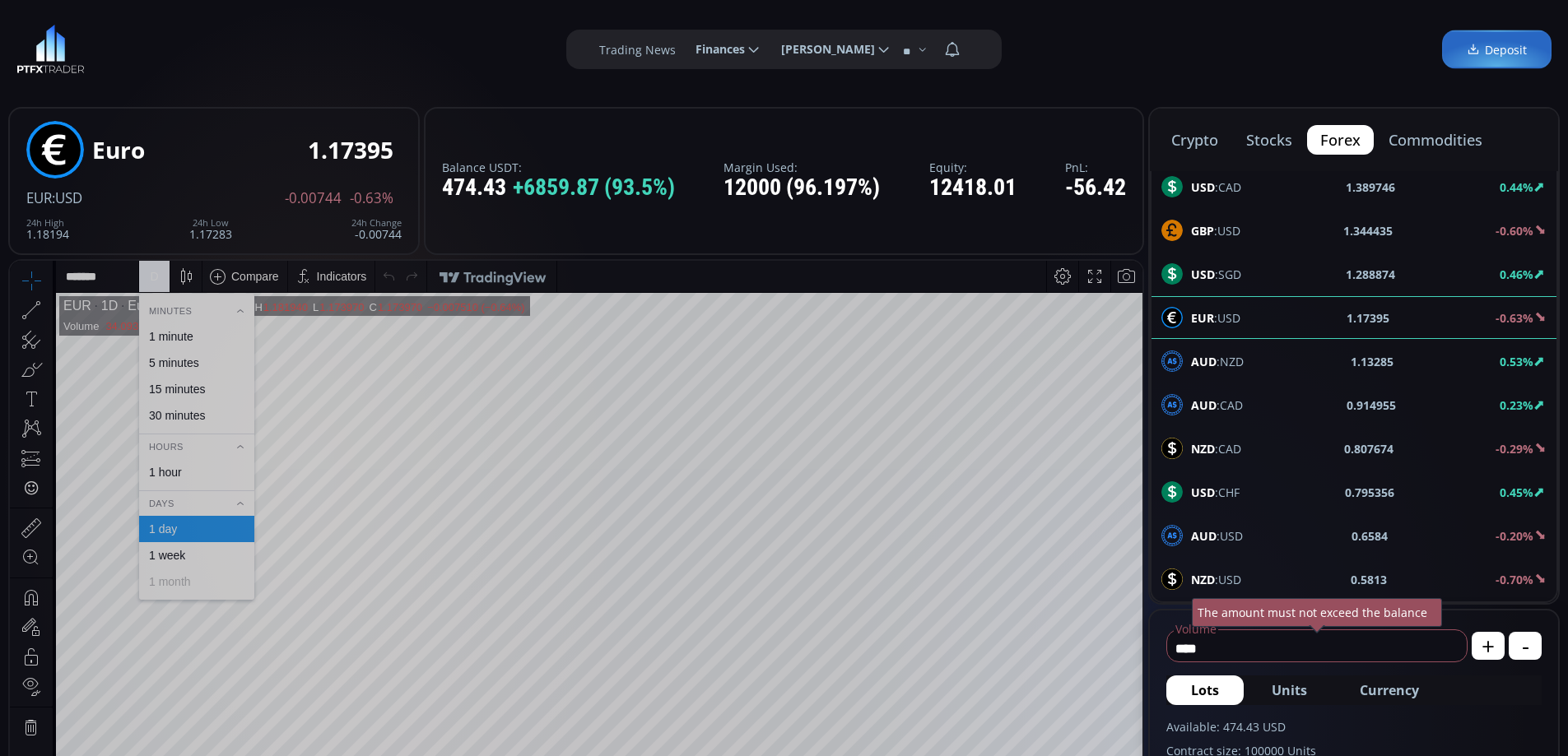
click at [184, 469] on div "1 hour" at bounding box center [195, 471] width 100 height 13
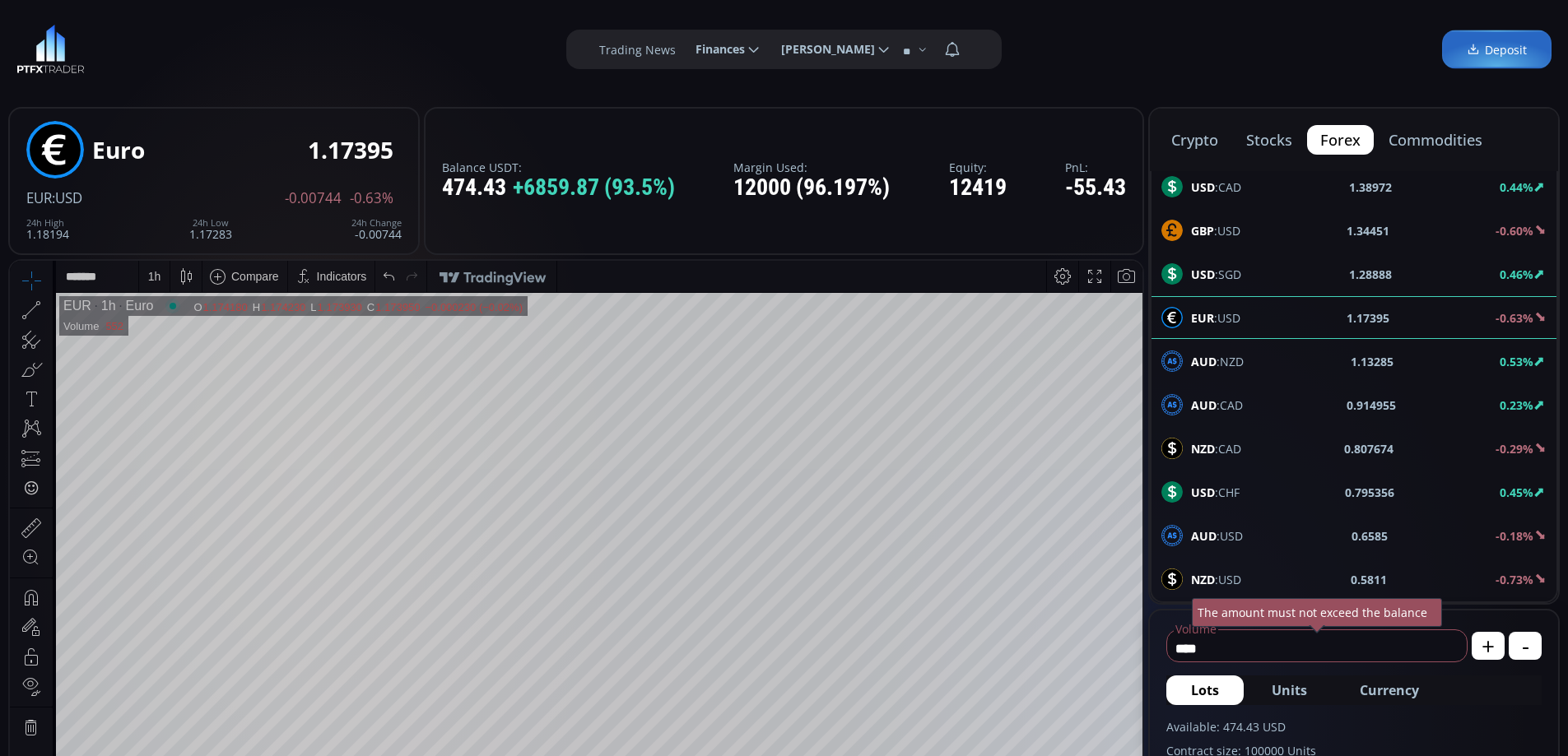
click at [1142, 473] on html "Date Range 5y 1y 3m 1m 5d 1d 16:03:23 (UTC) log auto EUR 1h Euro O 1.174180 H 1…" at bounding box center [576, 633] width 1133 height 744
